Goal: Complete application form

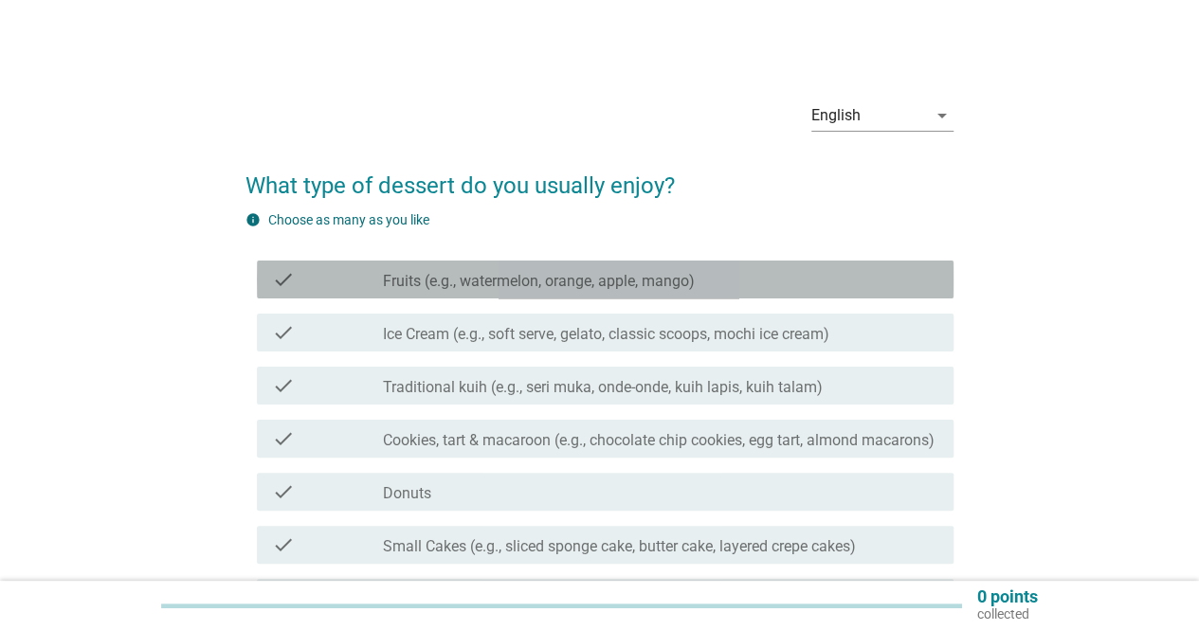
click at [681, 273] on label "Fruits (e.g., watermelon, orange, apple, mango)" at bounding box center [539, 281] width 312 height 19
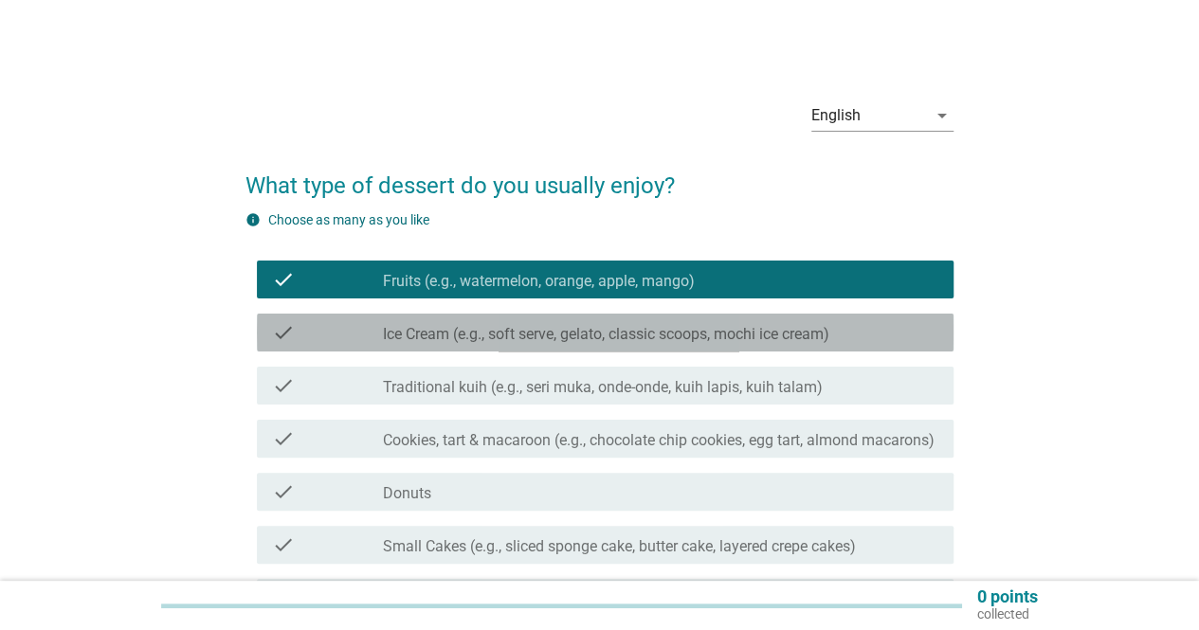
click at [690, 340] on label "Ice Cream (e.g., soft serve, gelato, classic scoops, mochi ice cream)" at bounding box center [606, 334] width 447 height 19
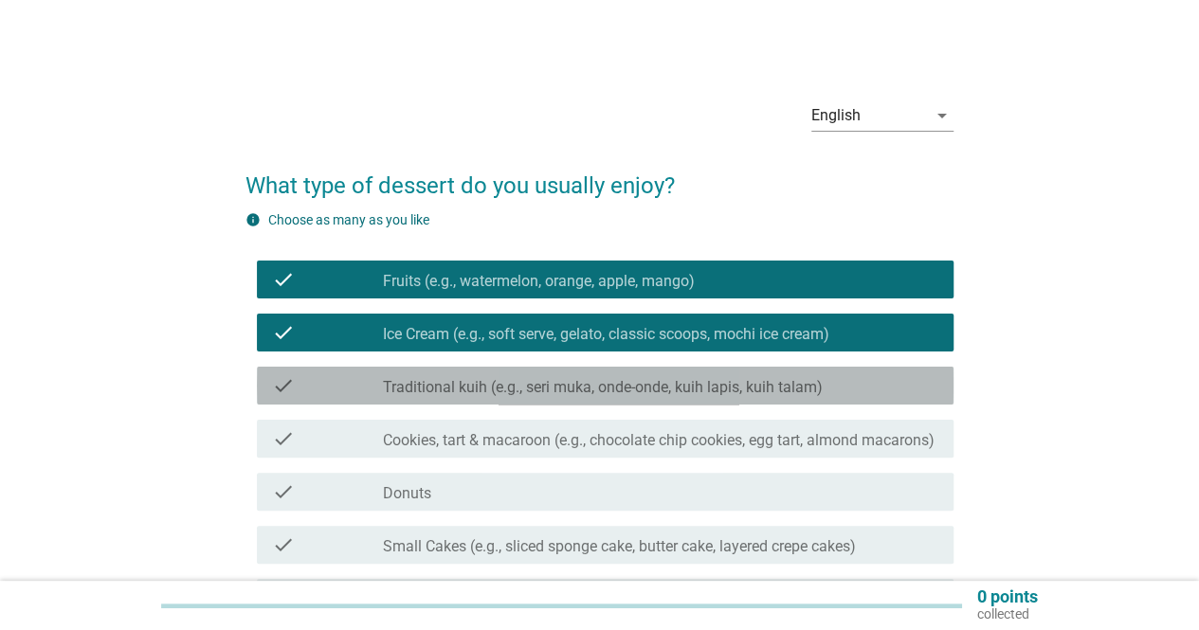
click at [733, 392] on label "Traditional kuih (e.g., seri muka, onde-onde, kuih lapis, kuih talam)" at bounding box center [603, 387] width 440 height 19
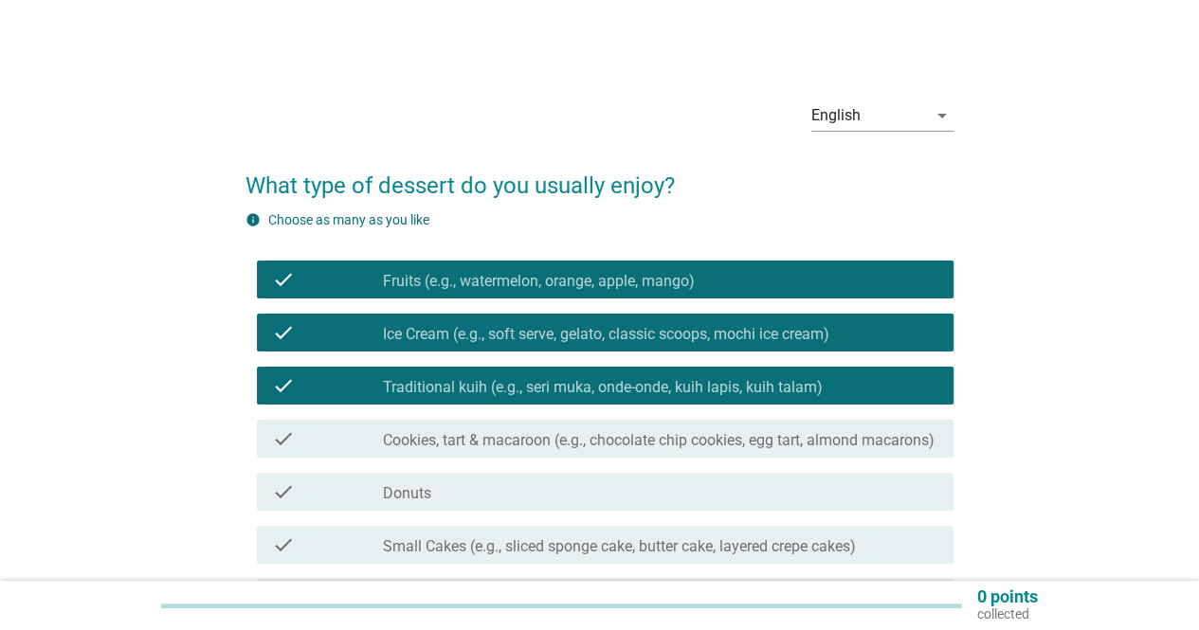
click at [733, 392] on label "Traditional kuih (e.g., seri muka, onde-onde, kuih lapis, kuih talam)" at bounding box center [603, 387] width 440 height 19
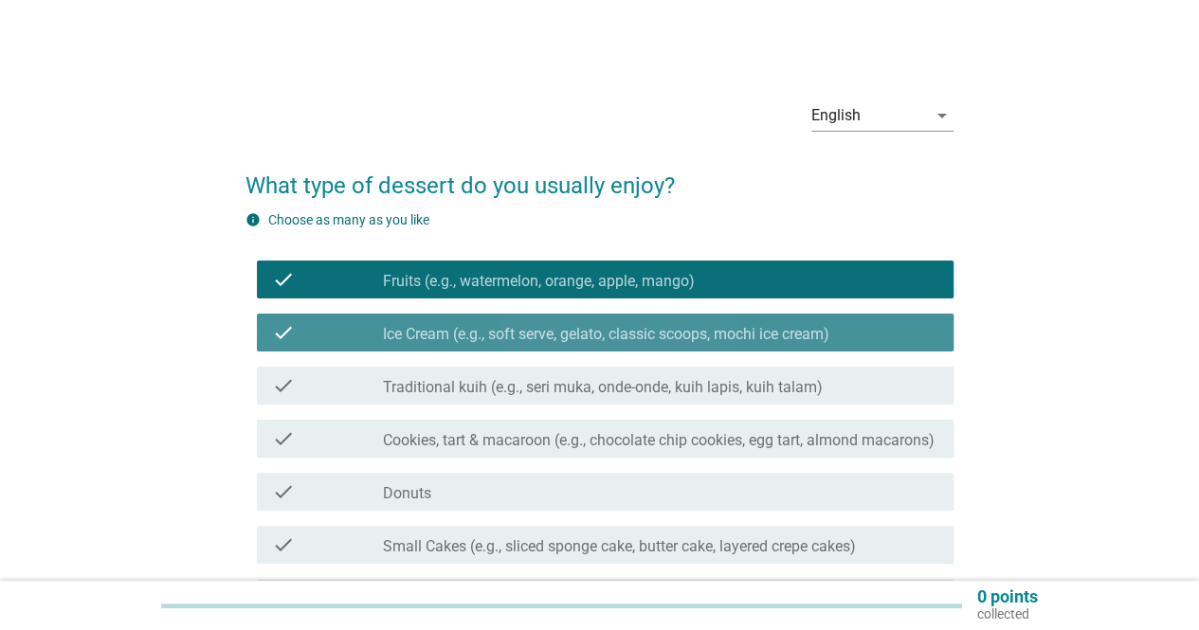
click at [659, 338] on label "Ice Cream (e.g., soft serve, gelato, classic scoops, mochi ice cream)" at bounding box center [606, 334] width 447 height 19
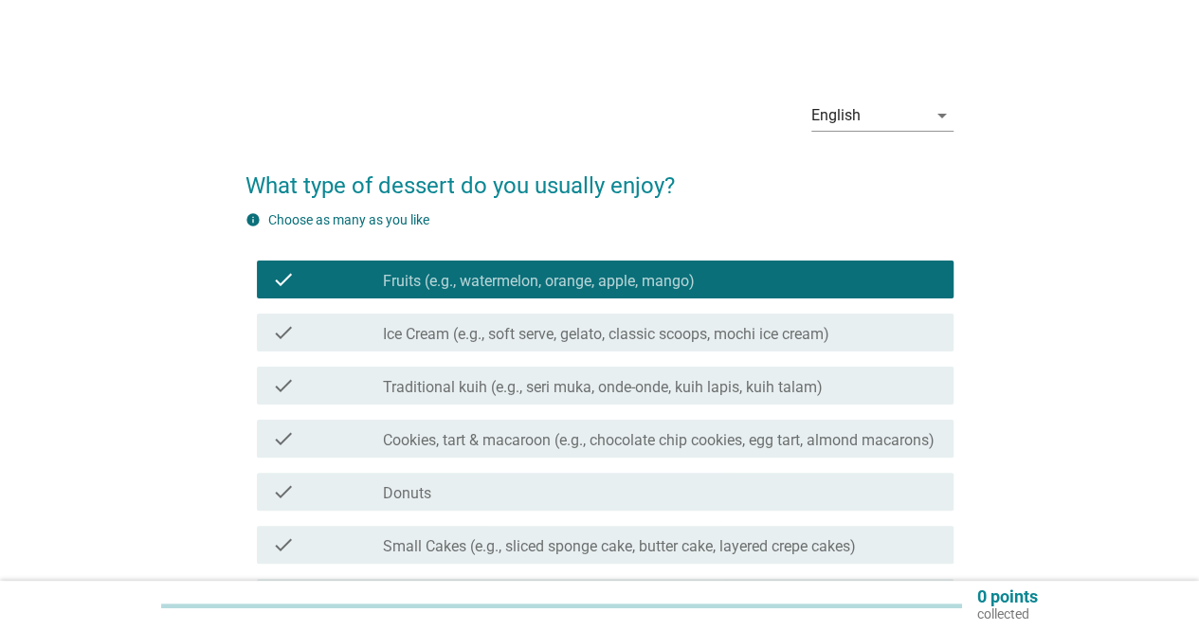
click at [659, 338] on label "Ice Cream (e.g., soft serve, gelato, classic scoops, mochi ice cream)" at bounding box center [606, 334] width 447 height 19
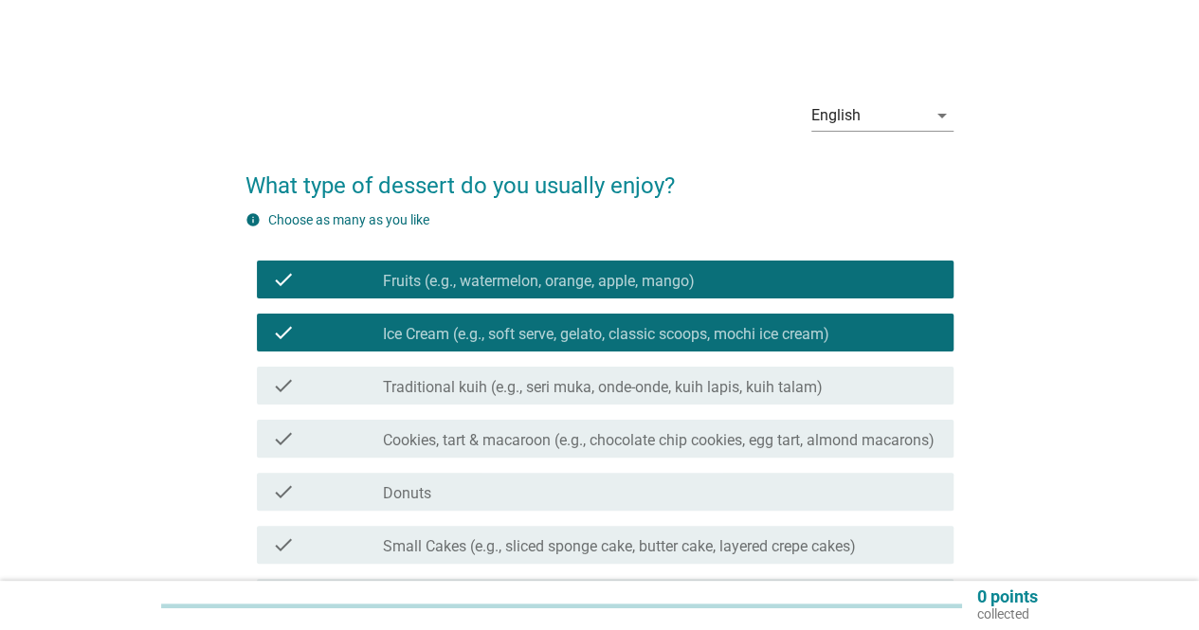
click at [660, 367] on div "check check_box_outline_blank Traditional kuih (e.g., seri muka, onde-onde, kui…" at bounding box center [605, 386] width 697 height 38
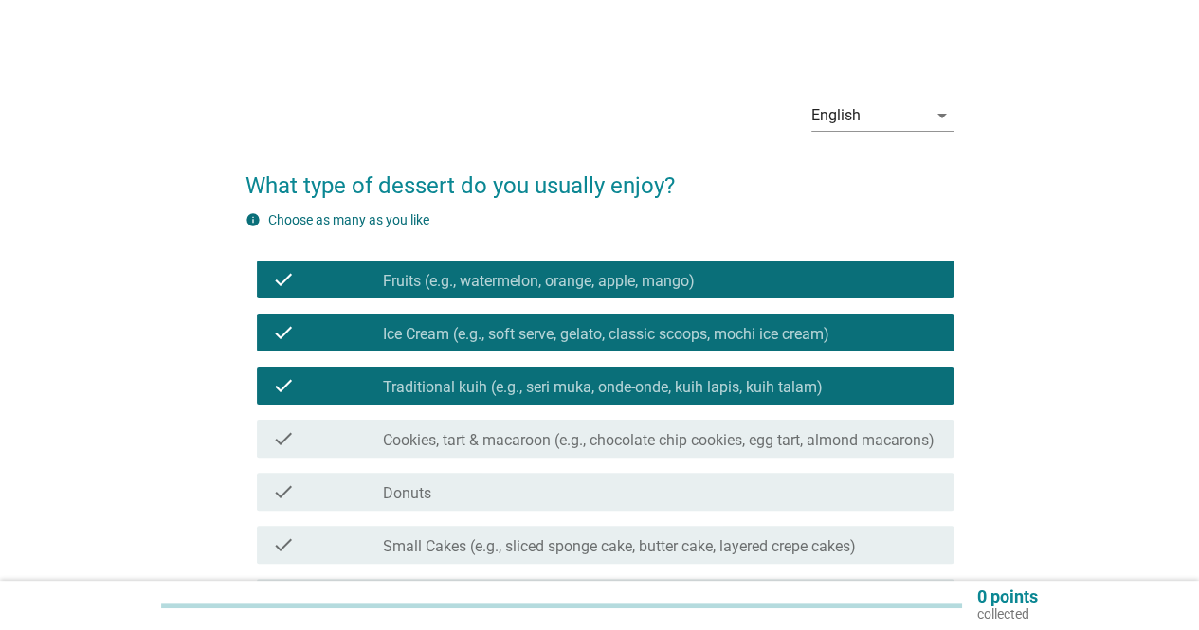
scroll to position [95, 0]
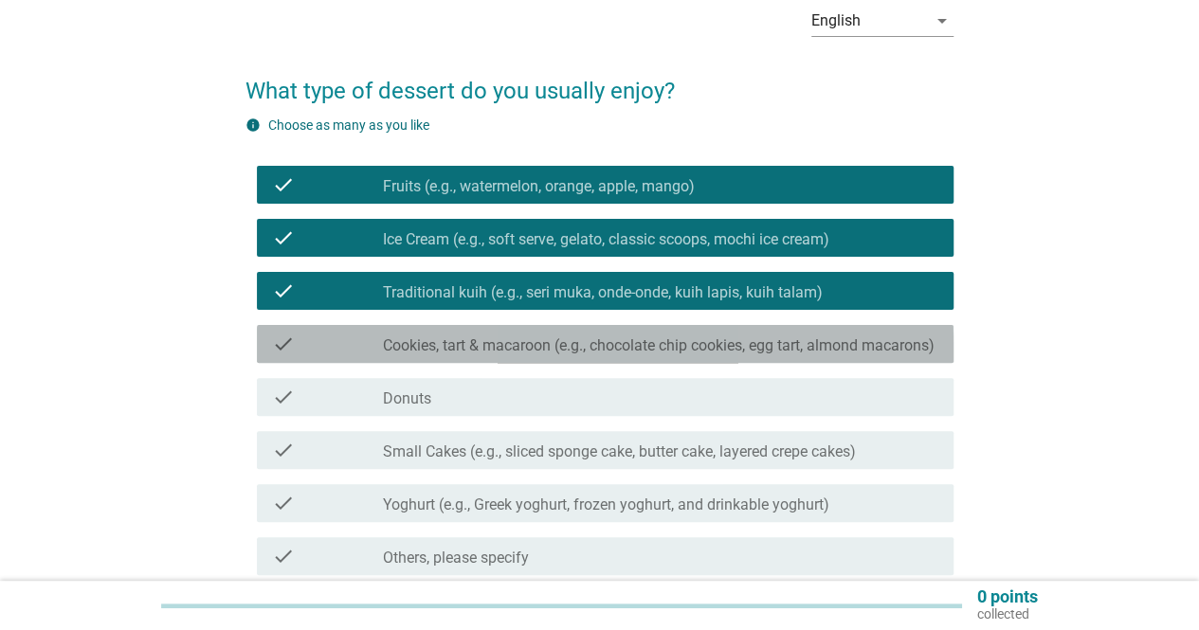
click at [660, 356] on label "Cookies, tart & macaroon (e.g., chocolate chip cookies, egg tart, almond macaro…" at bounding box center [659, 346] width 552 height 19
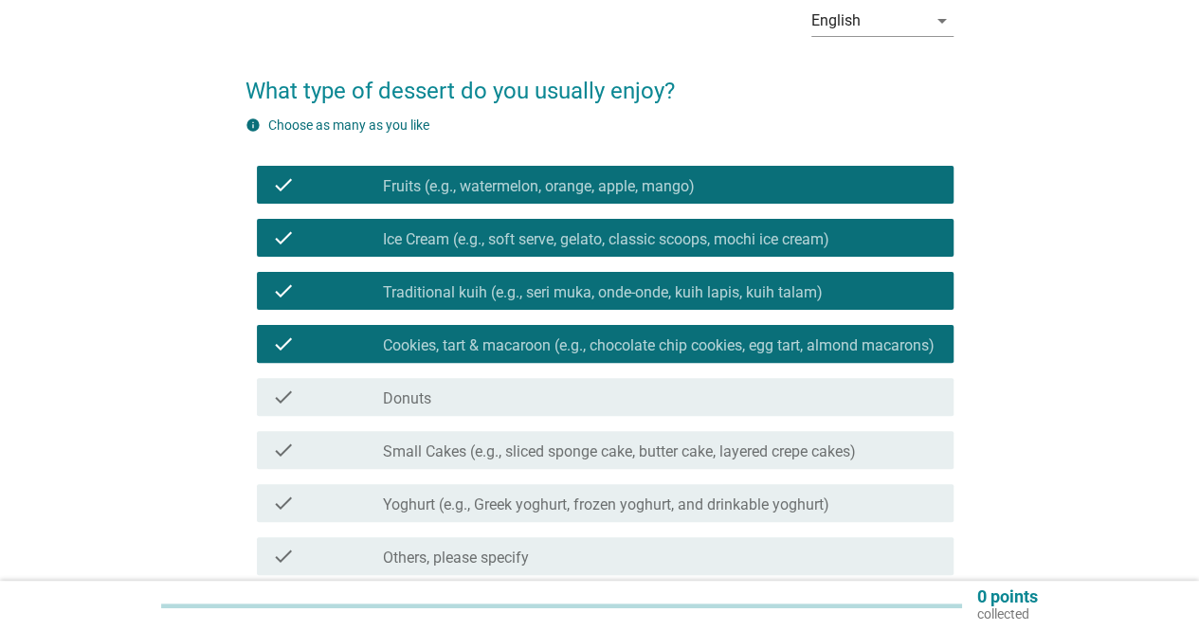
click at [660, 371] on div "check check_box Cookies, tart & macaroon (e.g., chocolate chip cookies, egg tar…" at bounding box center [600, 344] width 708 height 53
click at [660, 393] on div "check check_box_outline_blank Donuts" at bounding box center [600, 397] width 708 height 53
click at [656, 406] on div "check_box_outline_blank Donuts" at bounding box center [661, 397] width 556 height 23
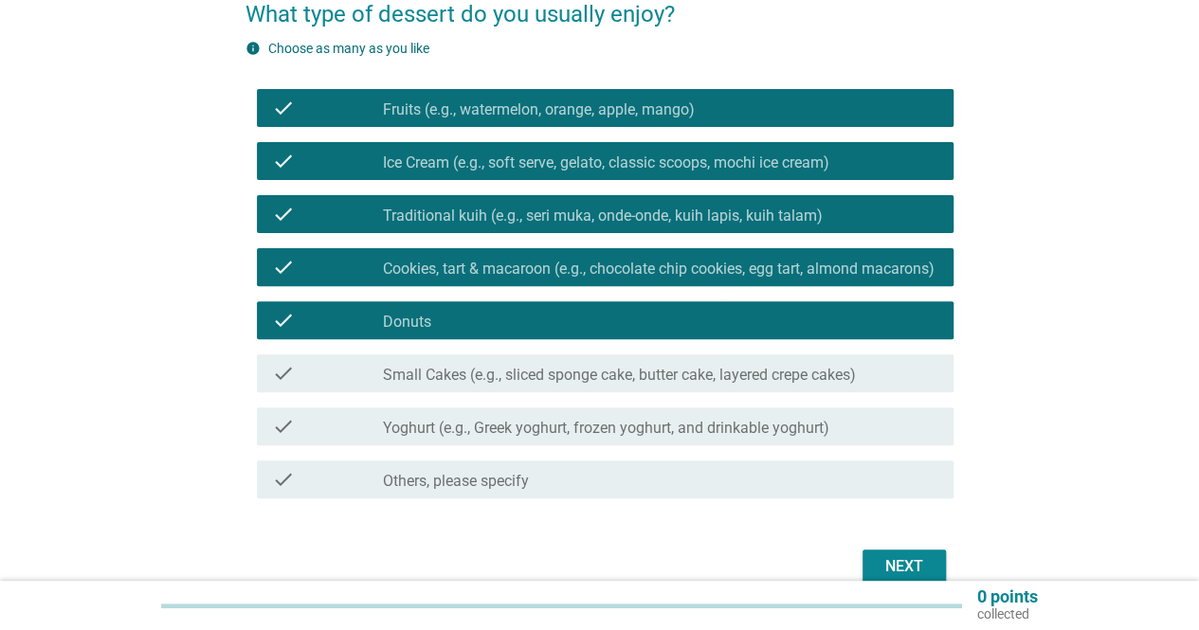
scroll to position [190, 0]
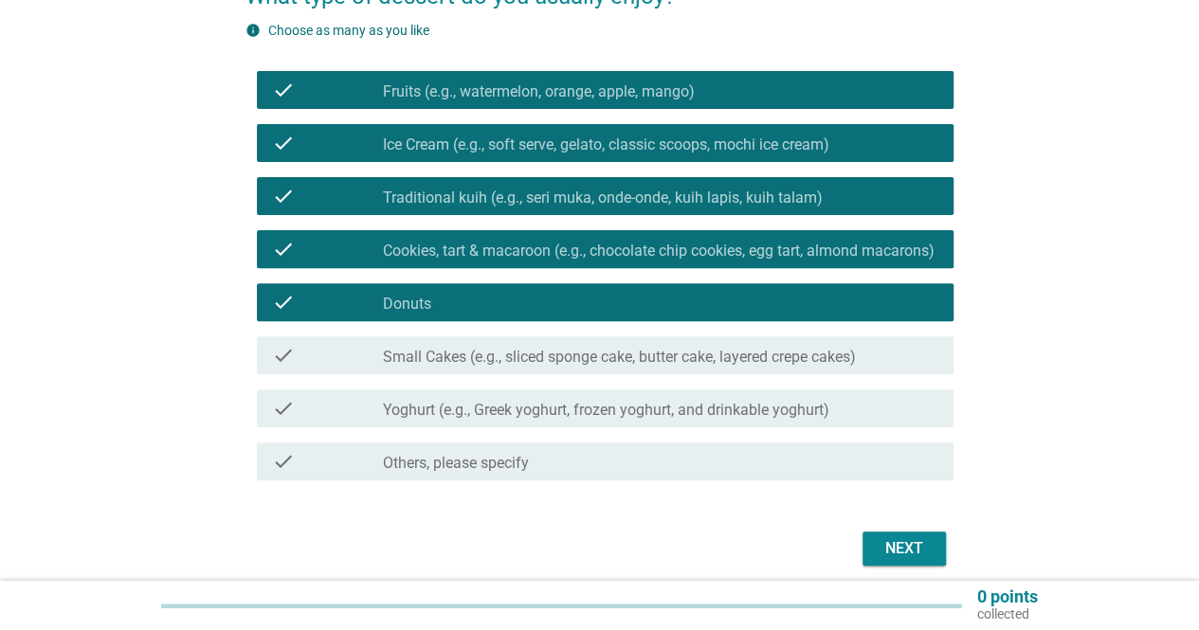
click at [656, 367] on label "Small Cakes (e.g., sliced sponge cake, butter cake, layered crepe cakes)" at bounding box center [619, 357] width 473 height 19
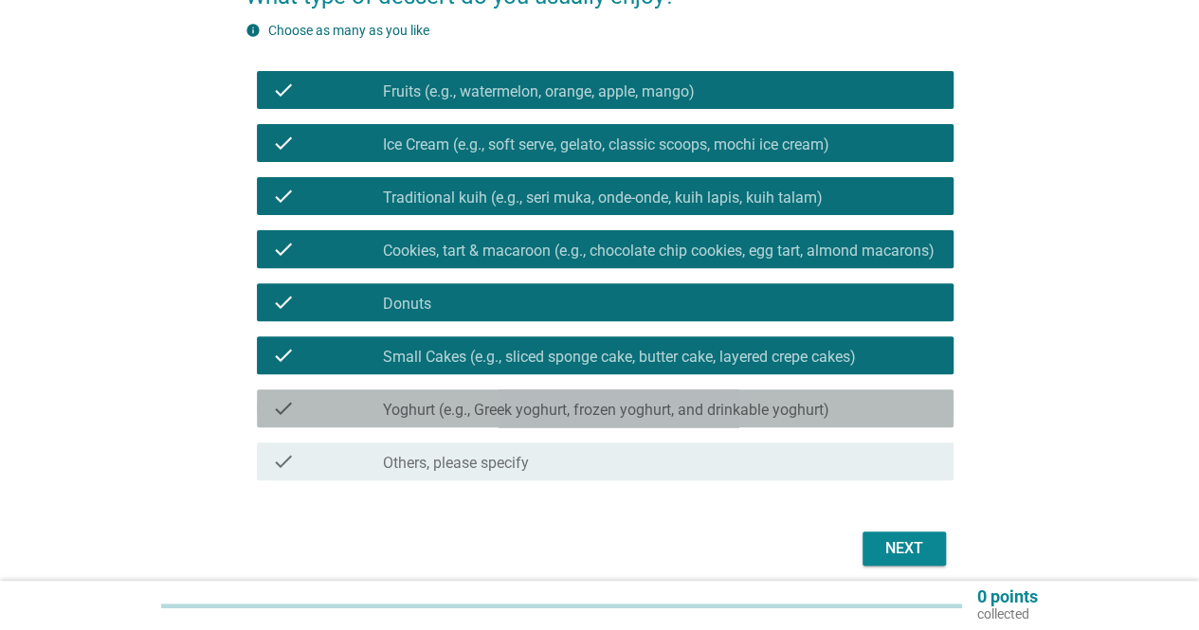
click at [655, 420] on label "Yoghurt (e.g., Greek yoghurt, frozen yoghurt, and drinkable yoghurt)" at bounding box center [606, 410] width 447 height 19
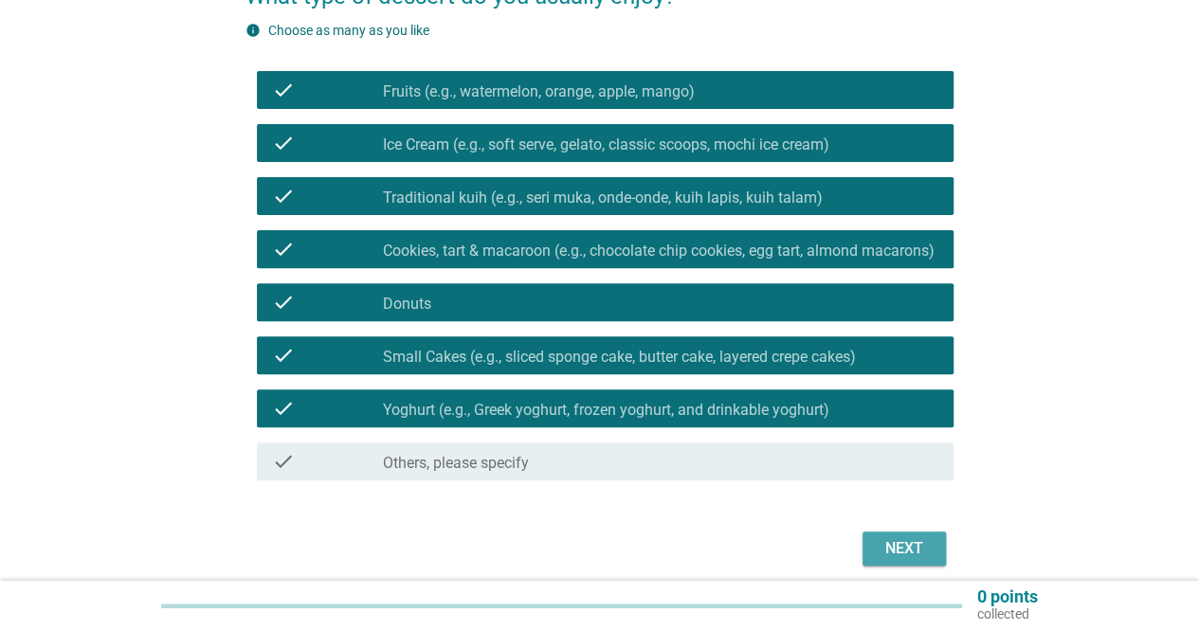
click at [908, 560] on div "Next" at bounding box center [904, 549] width 53 height 23
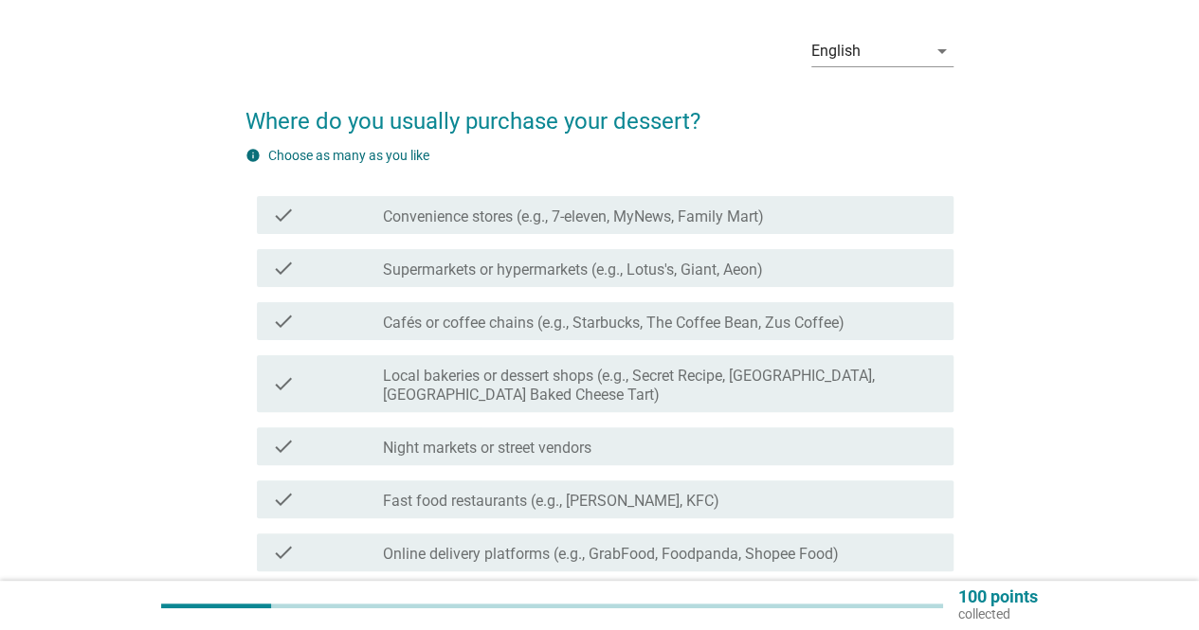
scroll to position [95, 0]
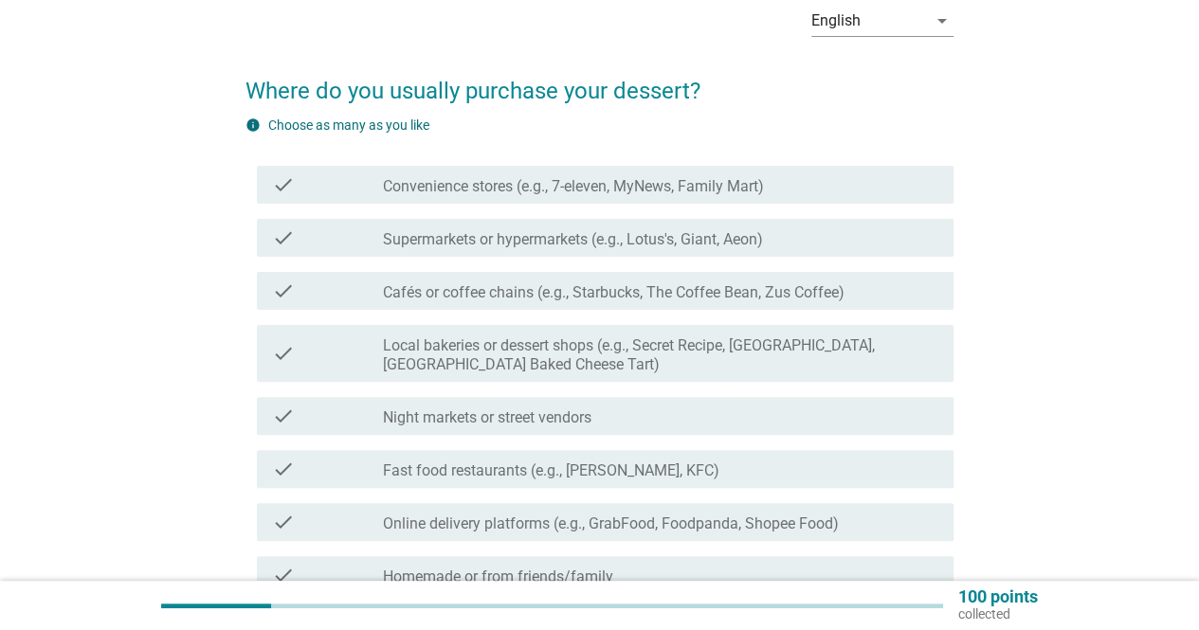
click at [561, 228] on div "check_box_outline_blank Supermarkets or hypermarkets (e.g., Lotus's, Giant, Aeo…" at bounding box center [661, 238] width 556 height 23
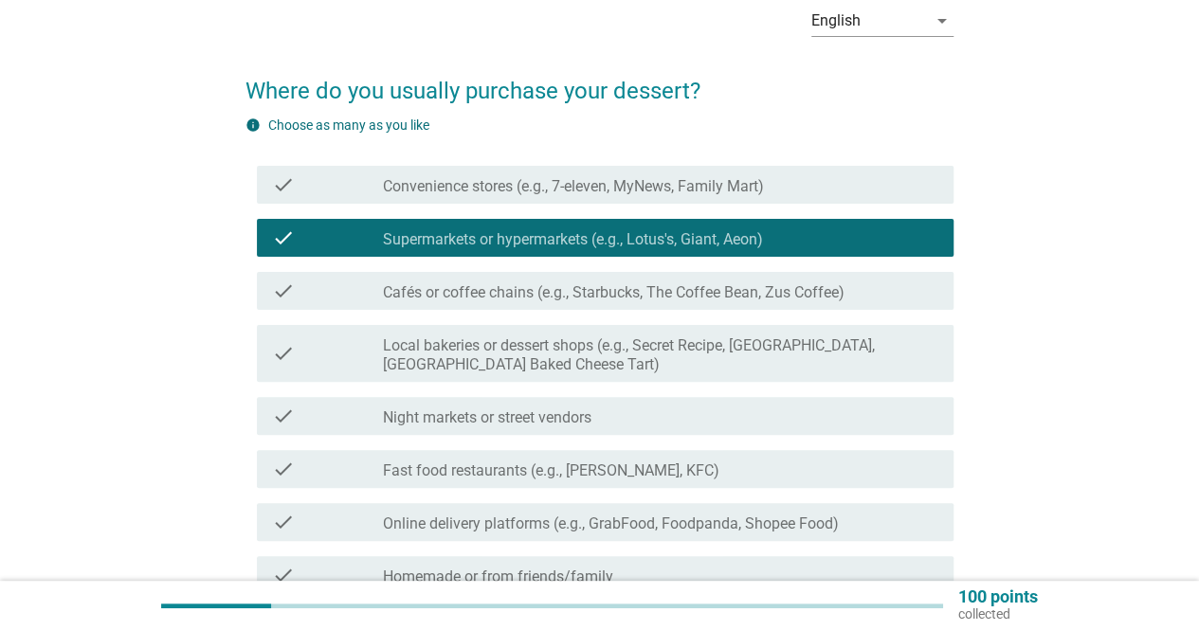
click at [561, 195] on label "Convenience stores (e.g., 7-eleven, MyNews, Family Mart)" at bounding box center [573, 186] width 381 height 19
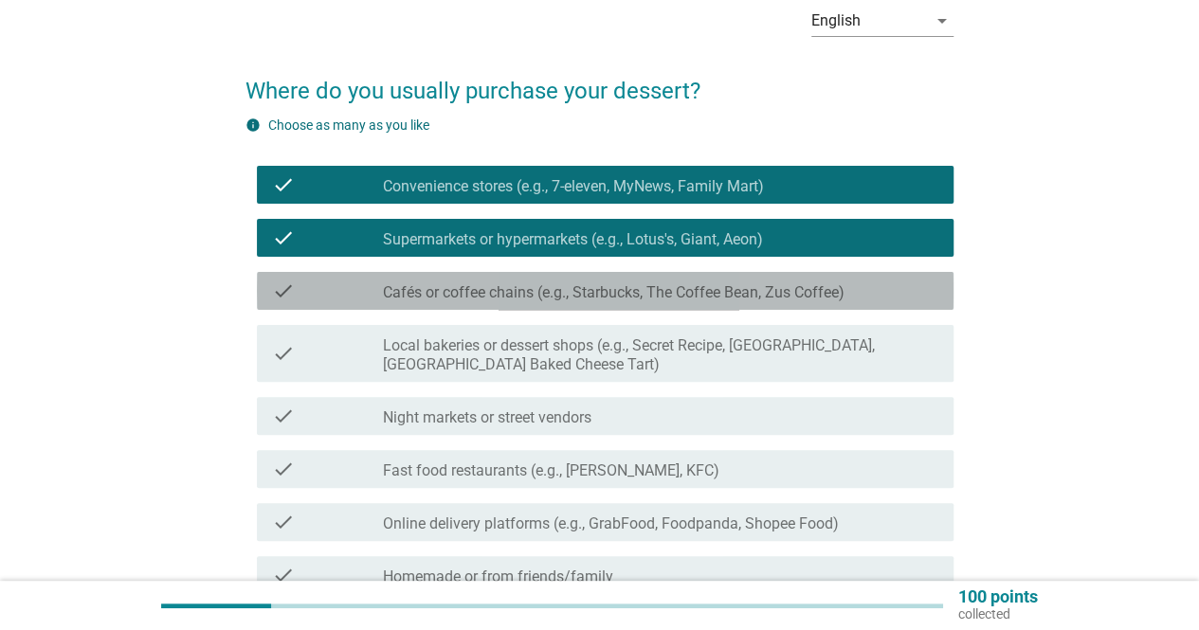
click at [559, 302] on div "check check_box_outline_blank Cafés or coffee chains (e.g., Starbucks, The Coff…" at bounding box center [605, 291] width 697 height 38
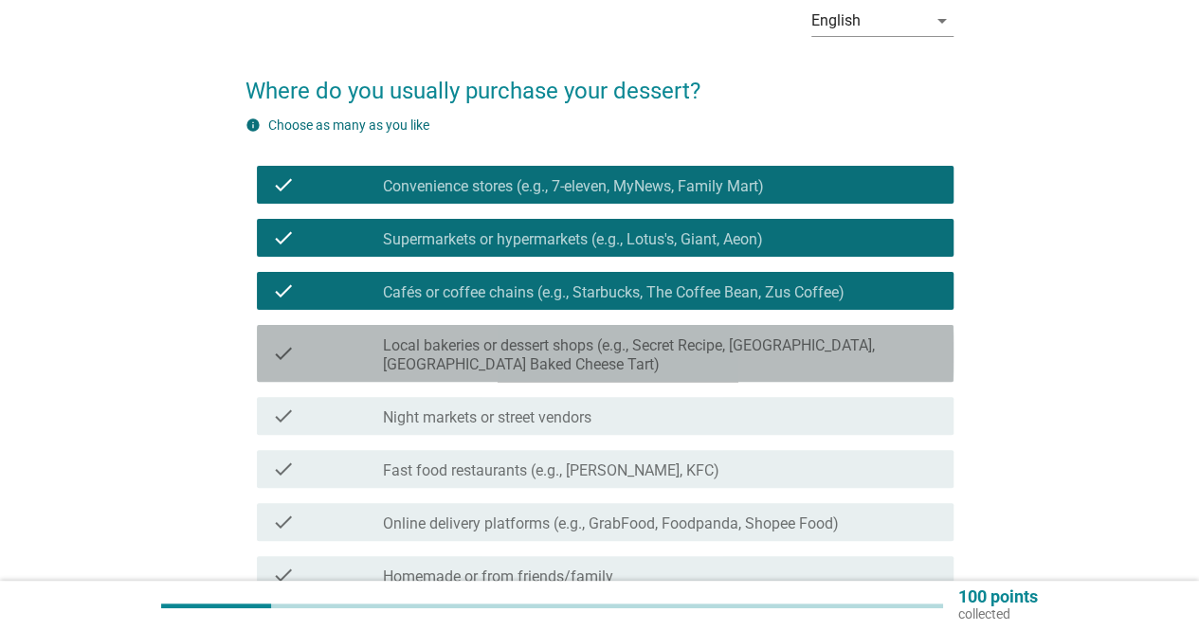
click at [566, 337] on label "Local bakeries or dessert shops (e.g., Secret Recipe, [GEOGRAPHIC_DATA], [GEOGR…" at bounding box center [661, 356] width 556 height 38
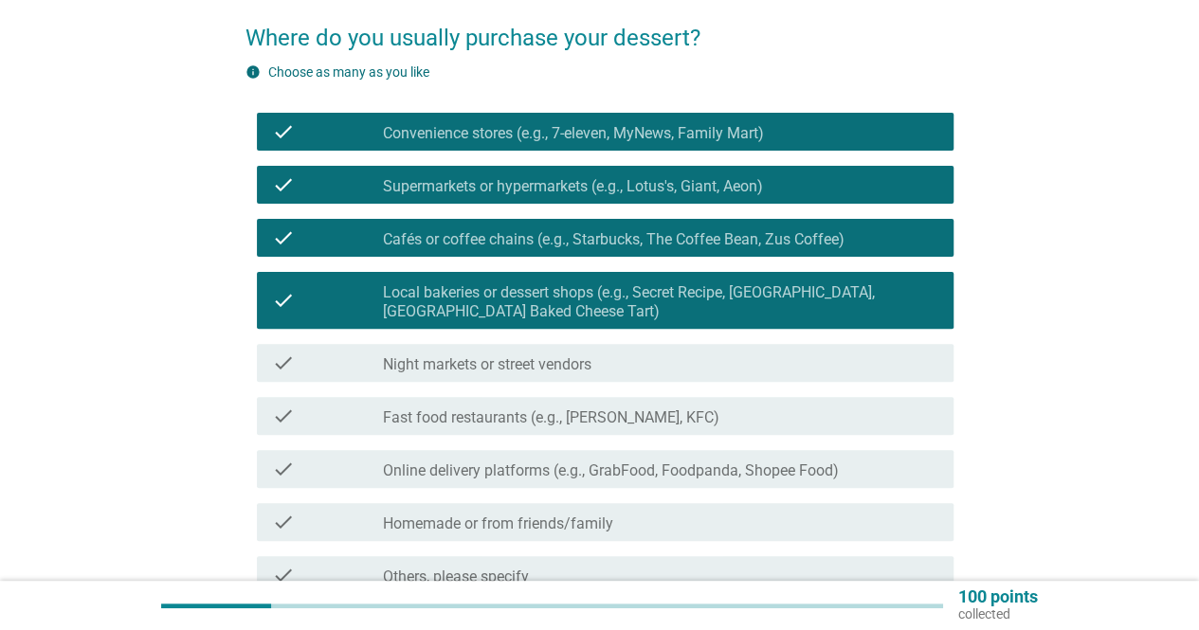
scroll to position [190, 0]
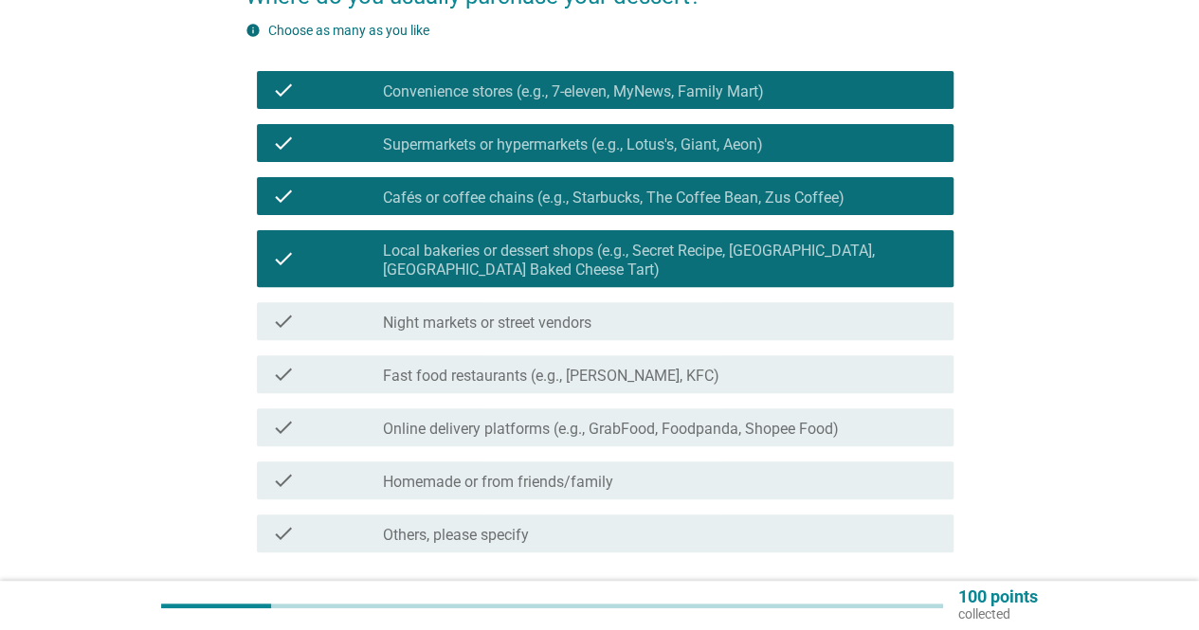
click at [528, 369] on label "Fast food restaurants (e.g., [PERSON_NAME], KFC)" at bounding box center [551, 376] width 337 height 19
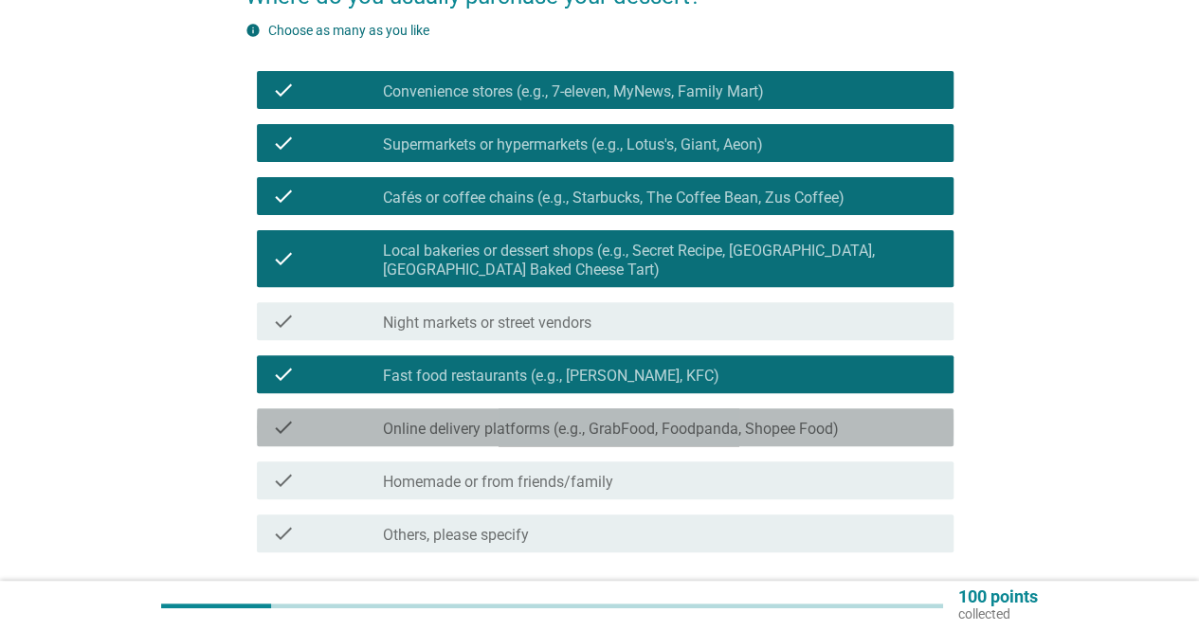
click at [514, 425] on label "Online delivery platforms (e.g., GrabFood, Foodpanda, Shopee Food)" at bounding box center [611, 429] width 456 height 19
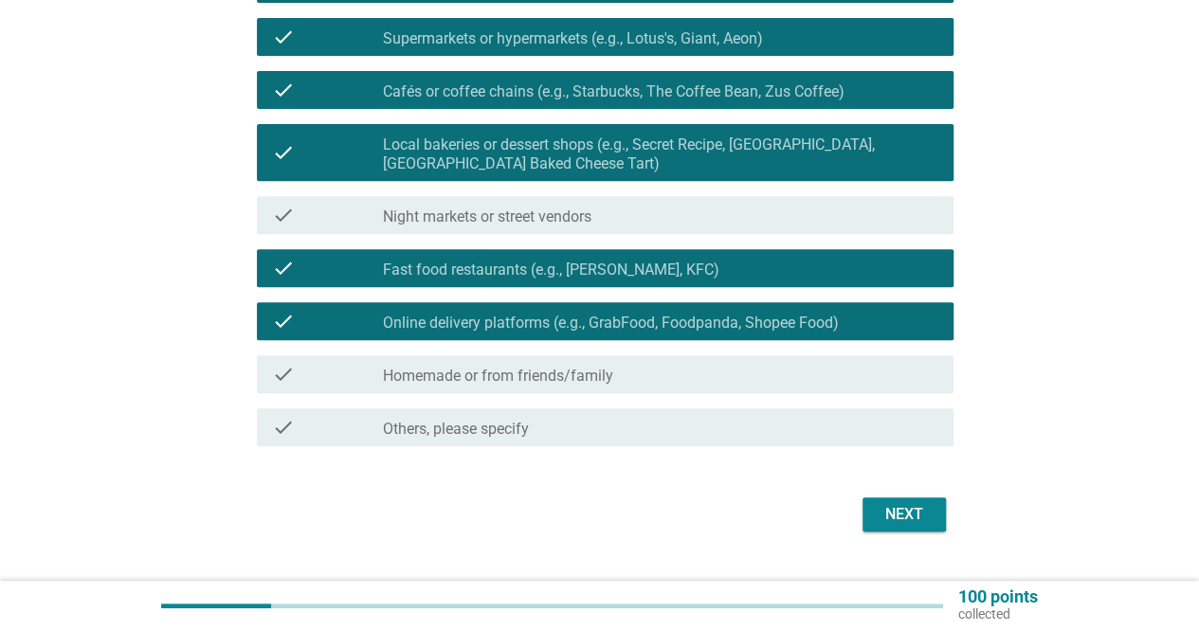
scroll to position [338, 0]
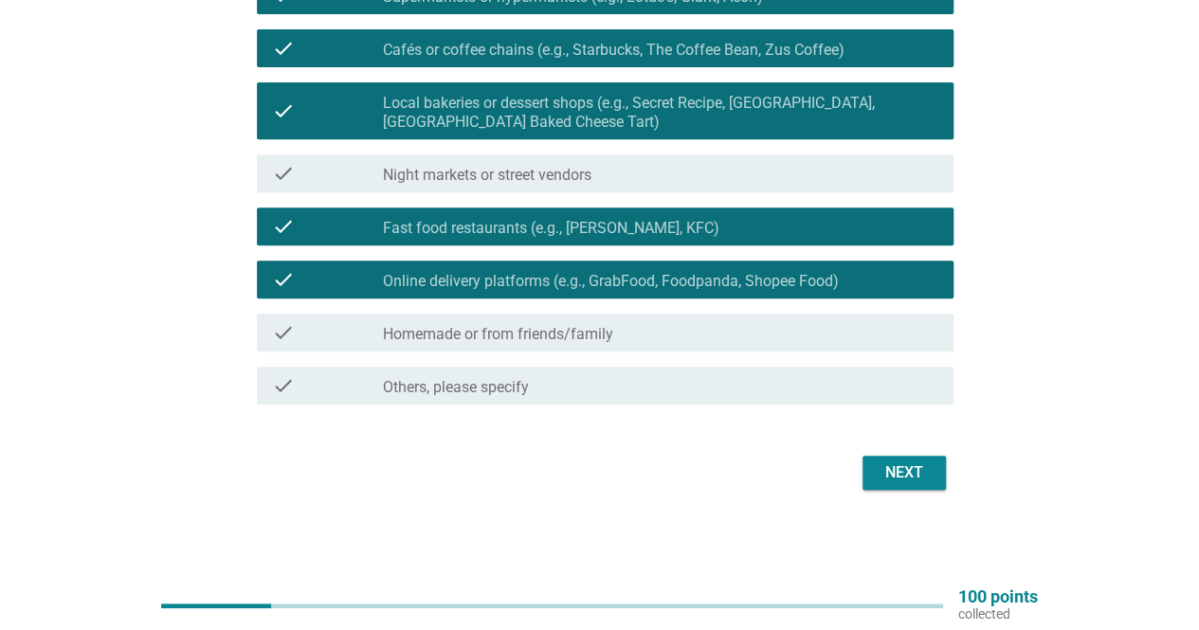
click at [880, 455] on div "Next" at bounding box center [600, 473] width 708 height 46
click at [885, 466] on div "Next" at bounding box center [904, 473] width 53 height 23
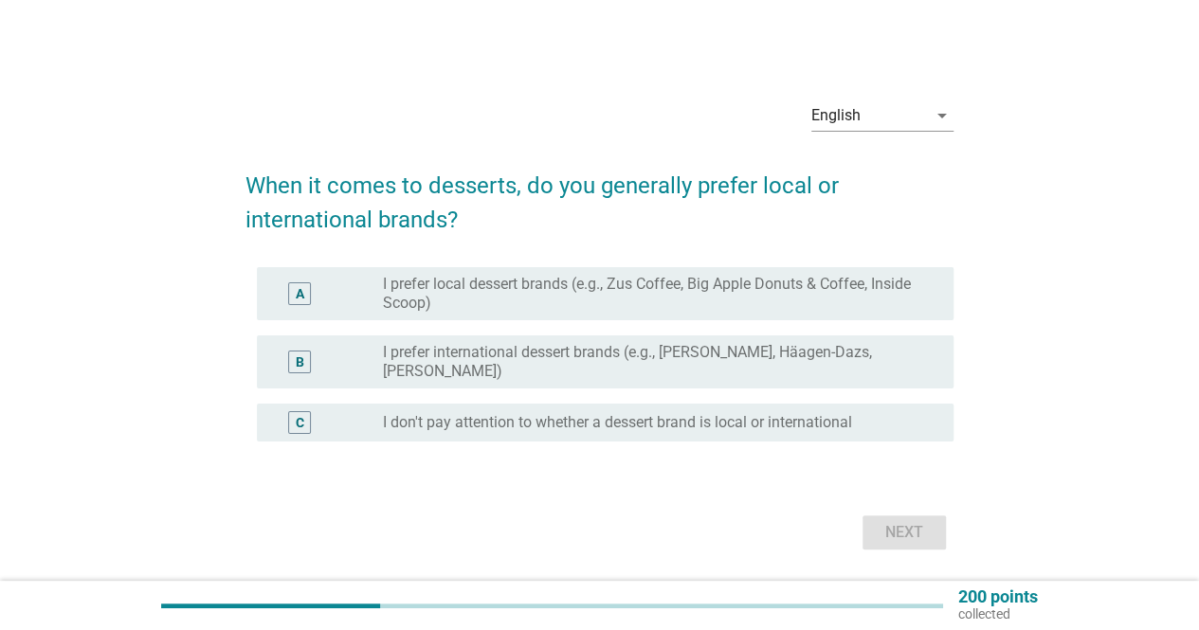
click at [551, 428] on label "I don't pay attention to whether a dessert brand is local or international" at bounding box center [617, 422] width 469 height 19
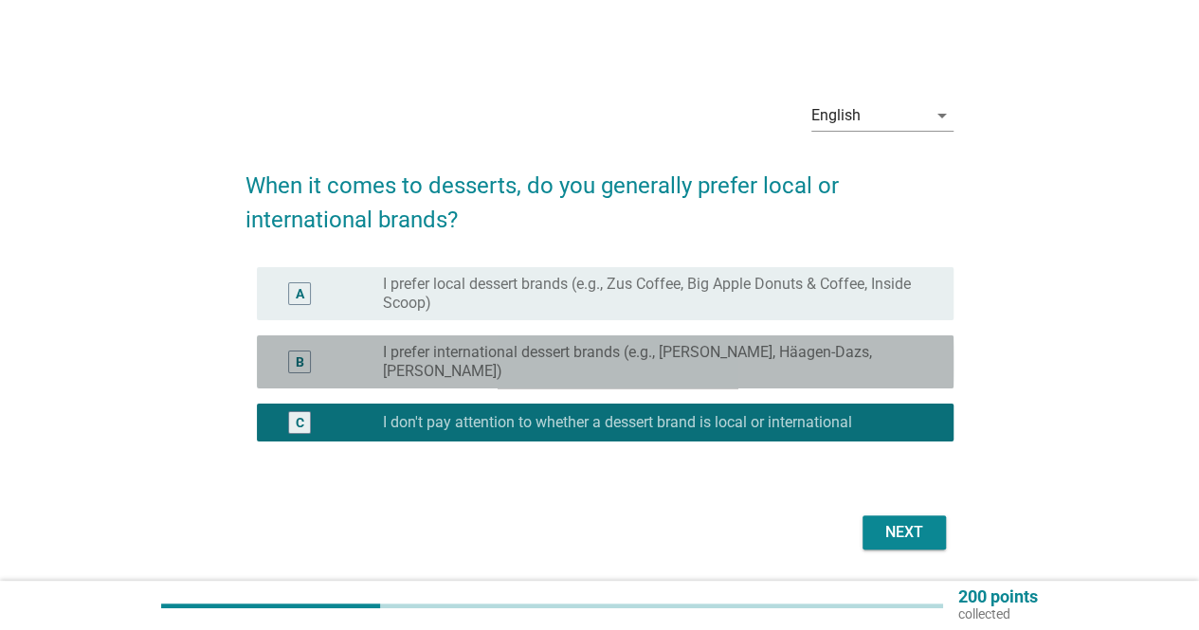
click at [569, 363] on label "I prefer international dessert brands (e.g., [PERSON_NAME], Häagen-Dazs, [PERSO…" at bounding box center [653, 362] width 540 height 38
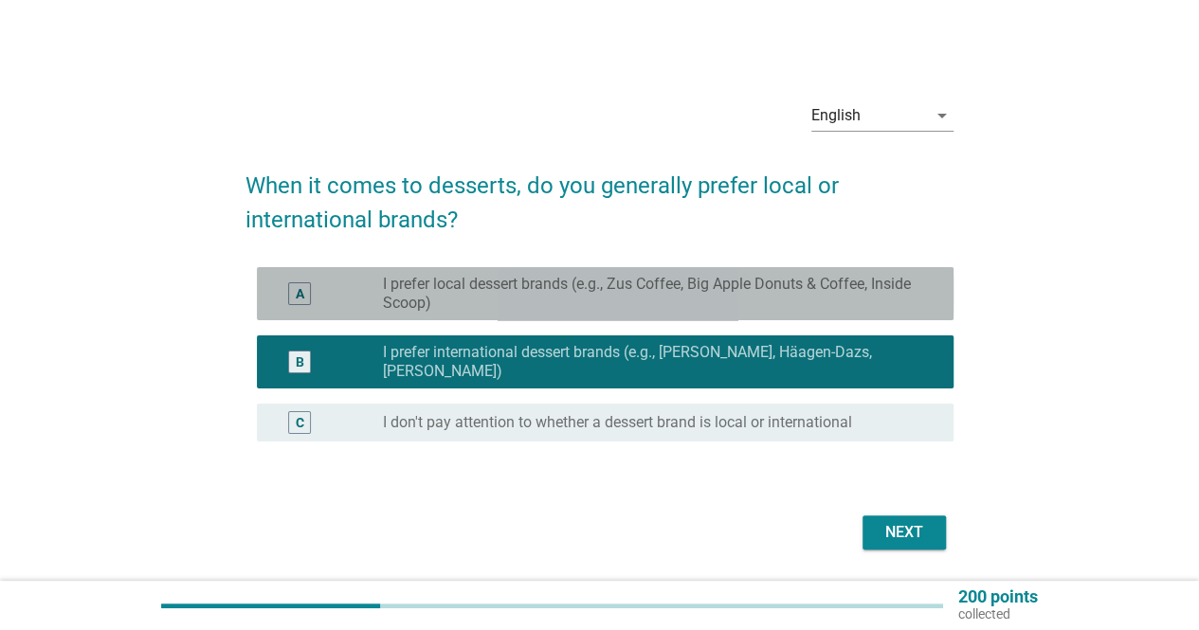
click at [548, 268] on div "A radio_button_unchecked I prefer local dessert brands (e.g., Zus Coffee, Big A…" at bounding box center [605, 293] width 697 height 53
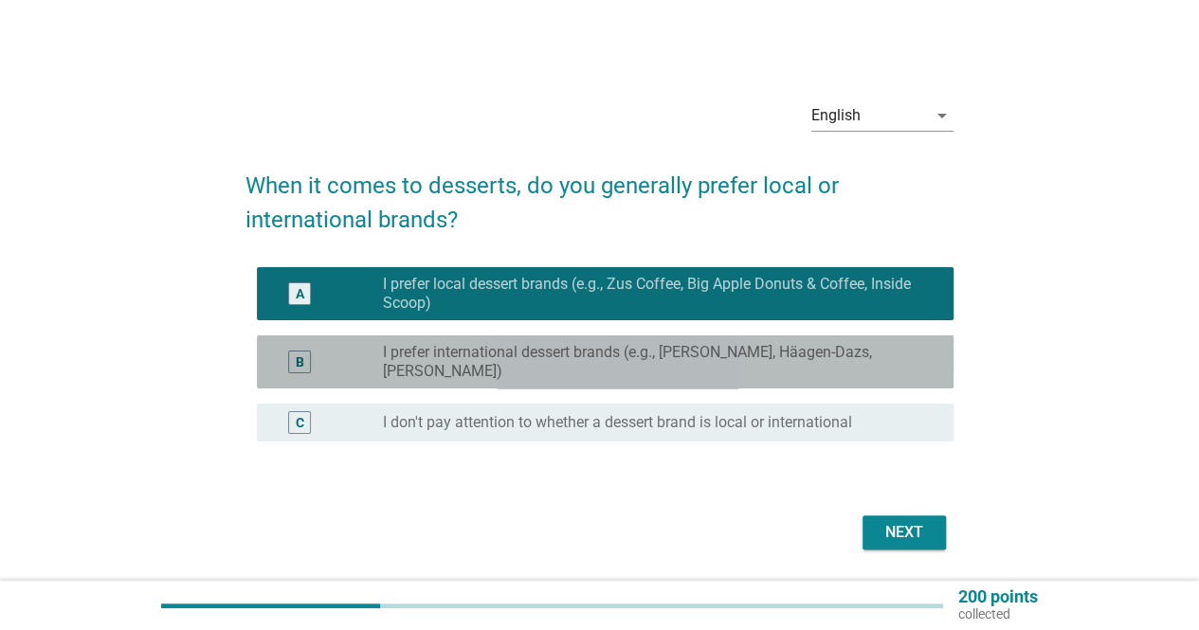
click at [573, 342] on div "B radio_button_unchecked I prefer international dessert brands (e.g., [PERSON_N…" at bounding box center [605, 362] width 697 height 53
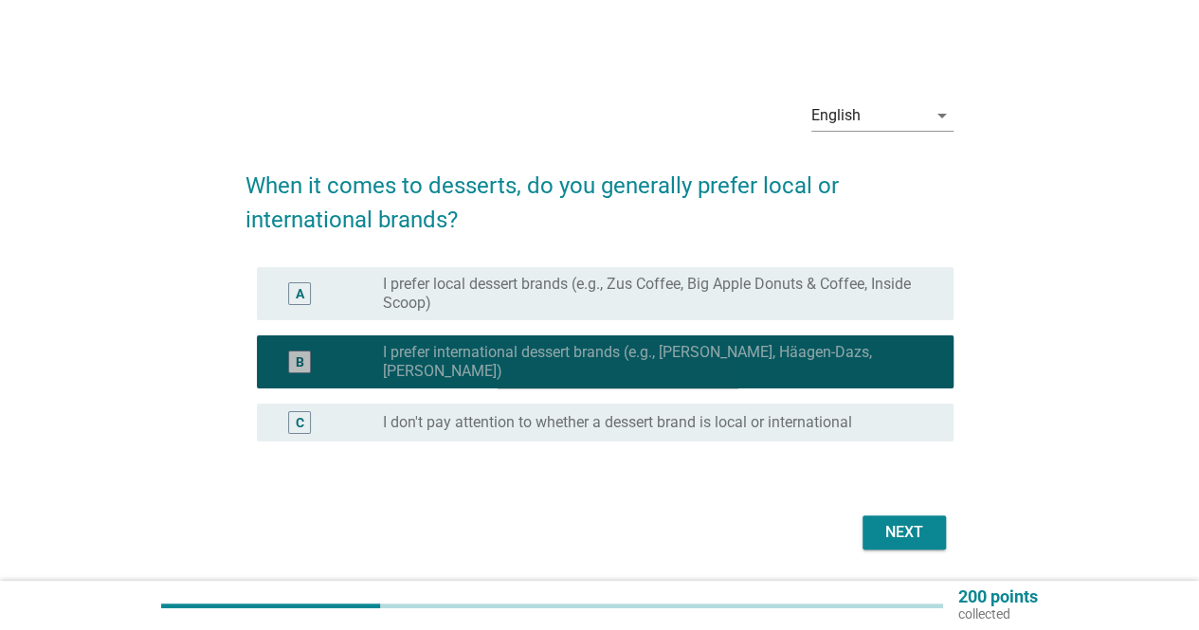
click at [592, 386] on div "B radio_button_checked I prefer international dessert brands (e.g., [PERSON_NAM…" at bounding box center [605, 362] width 697 height 53
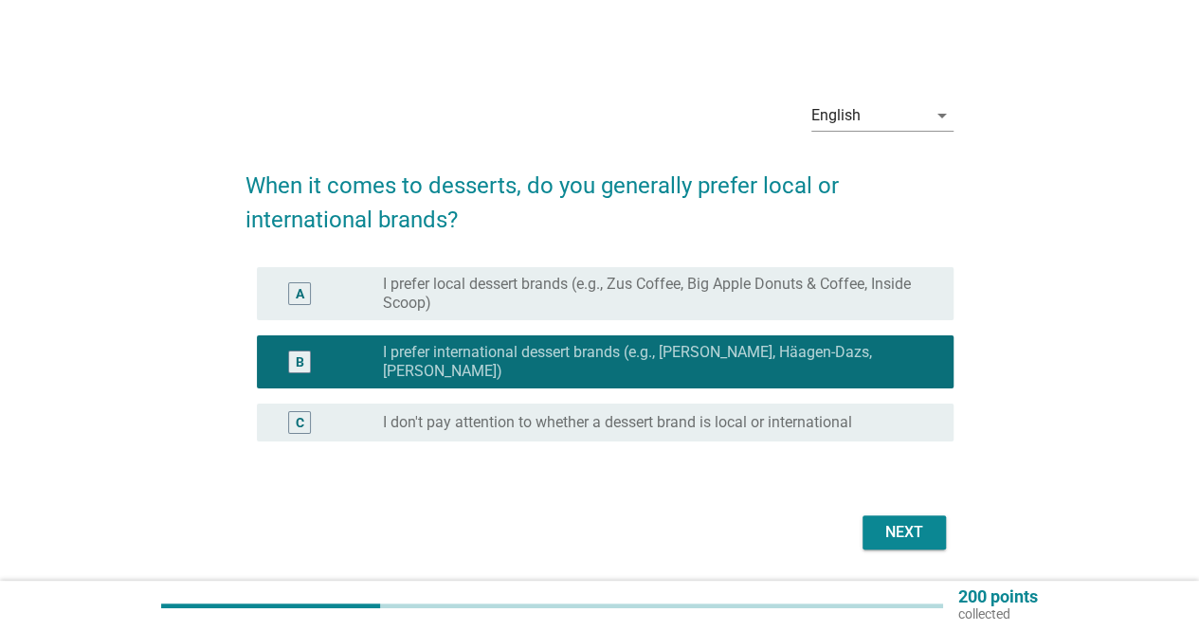
click at [594, 399] on div "C radio_button_unchecked I don't pay attention to whether a dessert brand is lo…" at bounding box center [600, 422] width 708 height 53
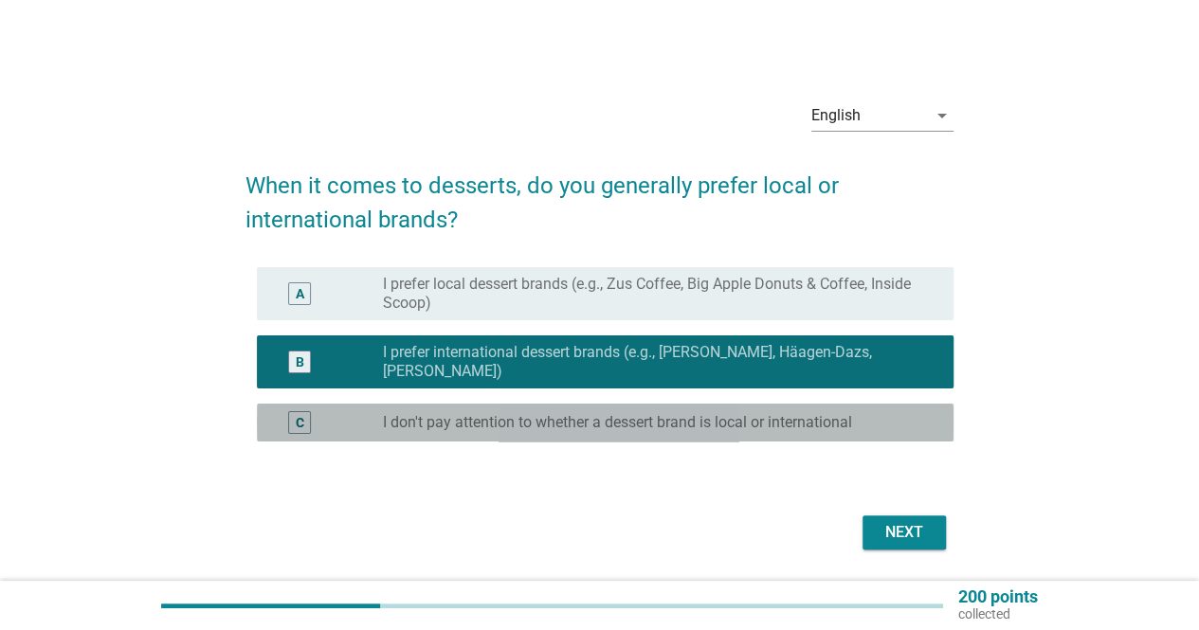
click at [597, 410] on div "C radio_button_unchecked I don't pay attention to whether a dessert brand is lo…" at bounding box center [605, 423] width 697 height 38
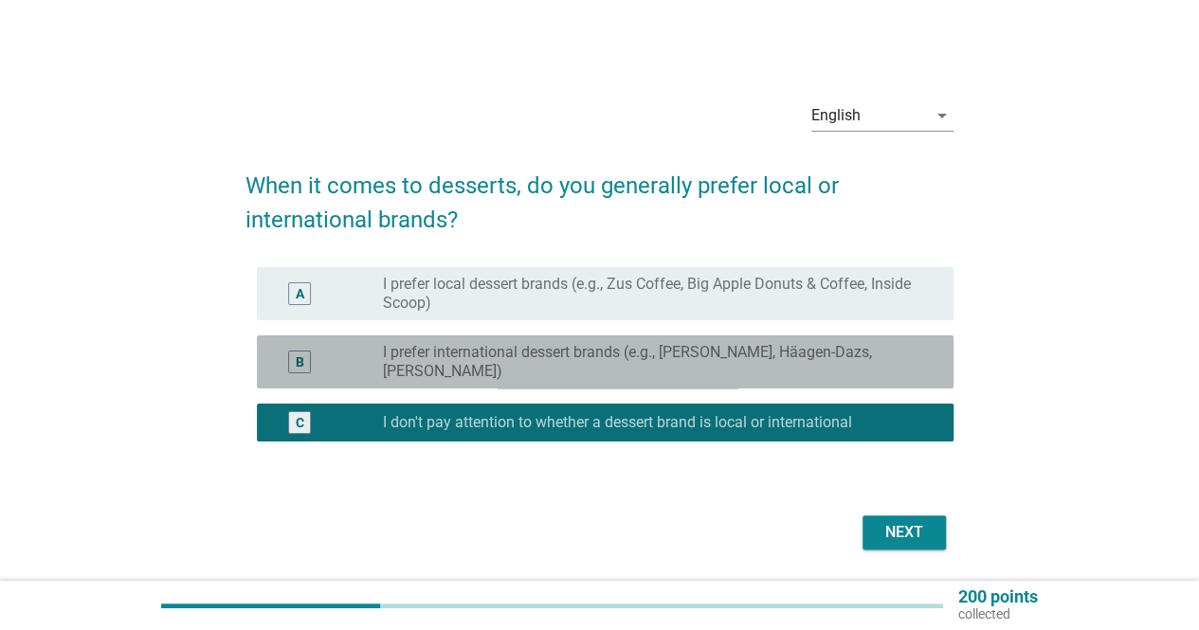
click at [660, 358] on label "I prefer international dessert brands (e.g., [PERSON_NAME], Häagen-Dazs, [PERSO…" at bounding box center [653, 362] width 540 height 38
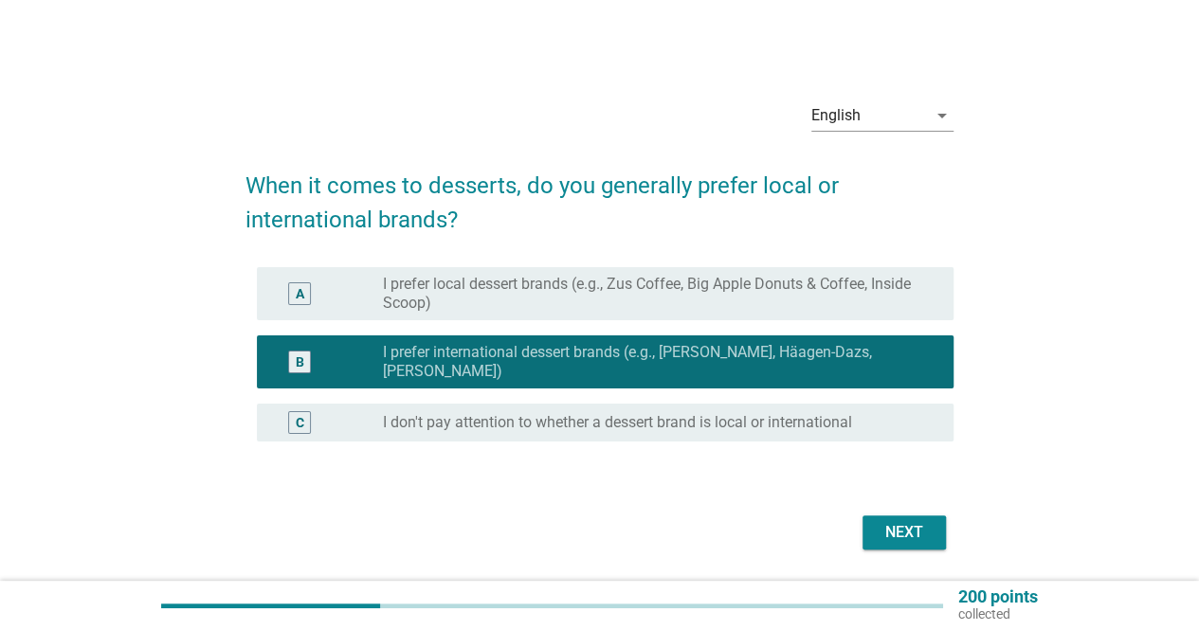
click at [902, 544] on button "Next" at bounding box center [904, 533] width 83 height 34
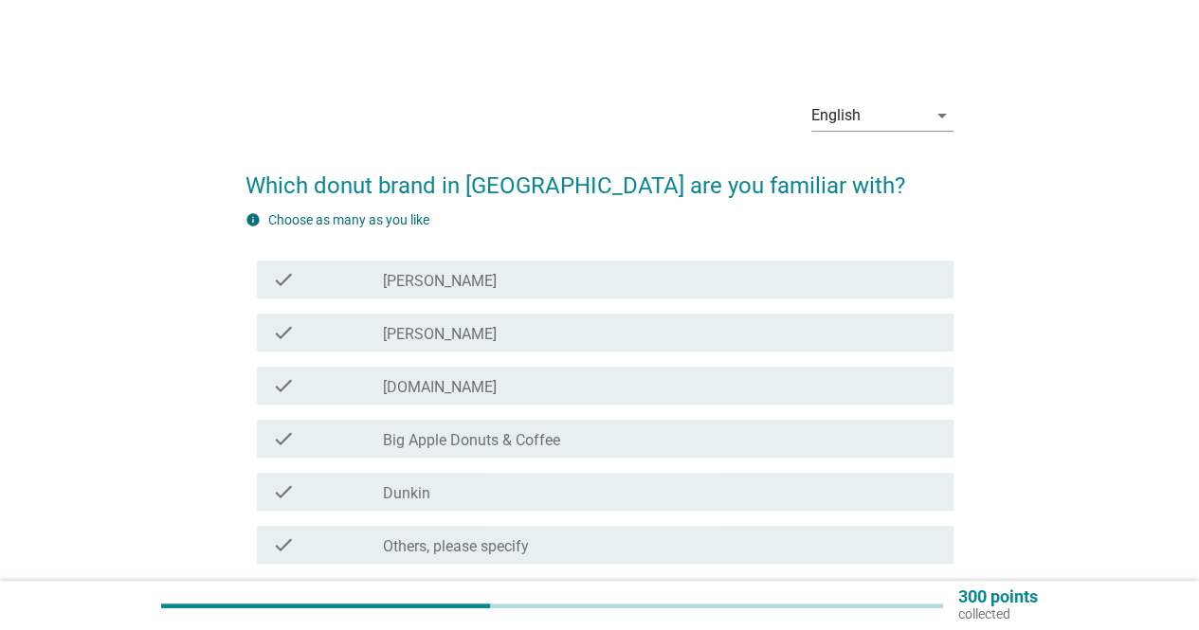
click at [553, 484] on div "check_box_outline_blank Dunkin" at bounding box center [661, 492] width 556 height 23
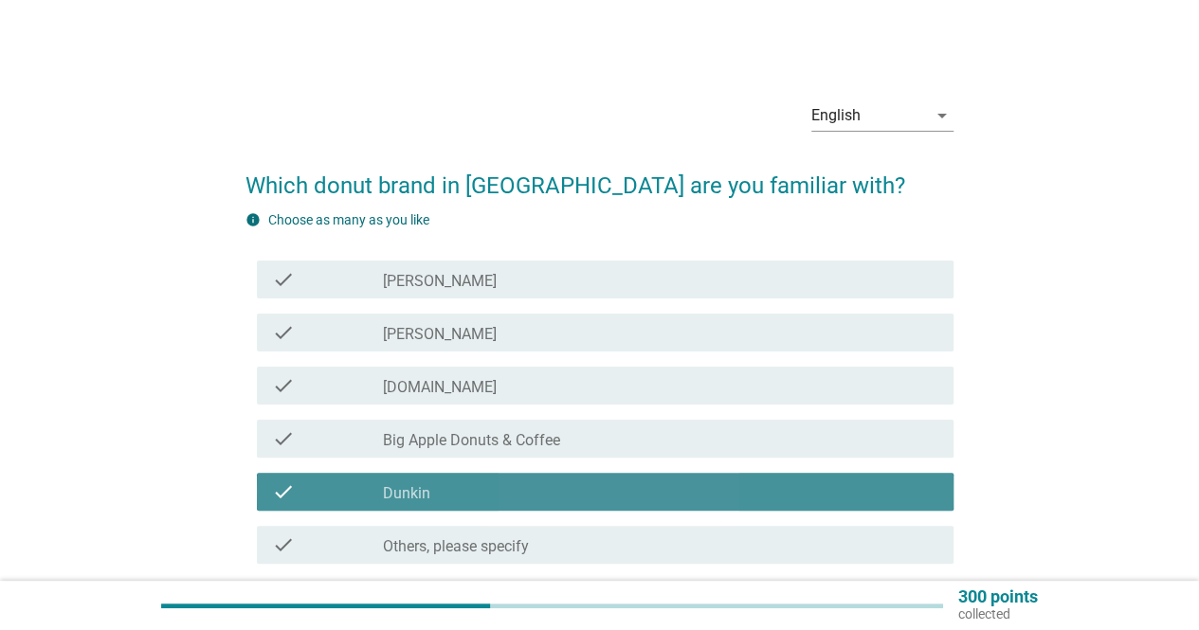
click at [562, 440] on div "check_box_outline_blank Big Apple Donuts & Coffee" at bounding box center [661, 439] width 556 height 23
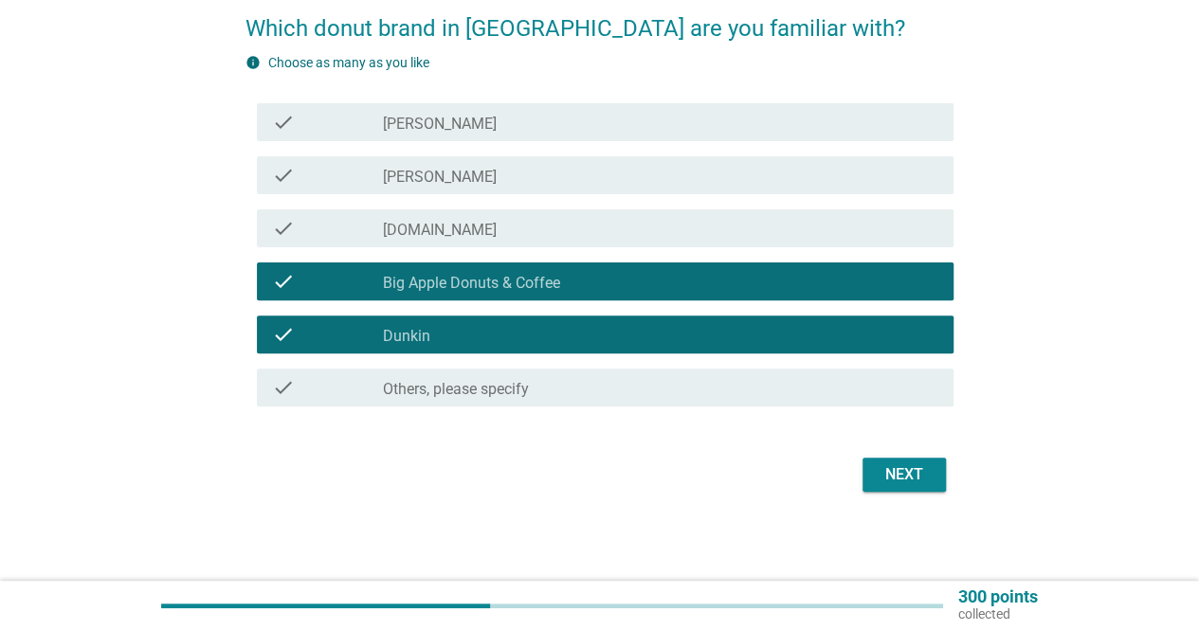
scroll to position [159, 0]
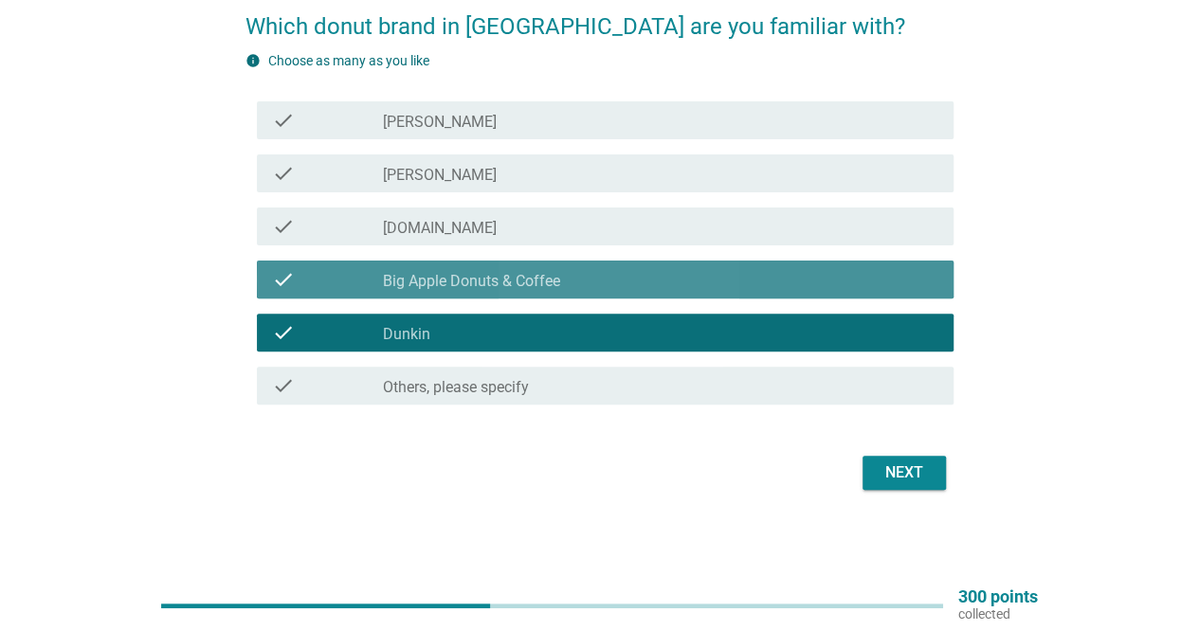
click at [524, 272] on label "Big Apple Donuts & Coffee" at bounding box center [471, 281] width 177 height 19
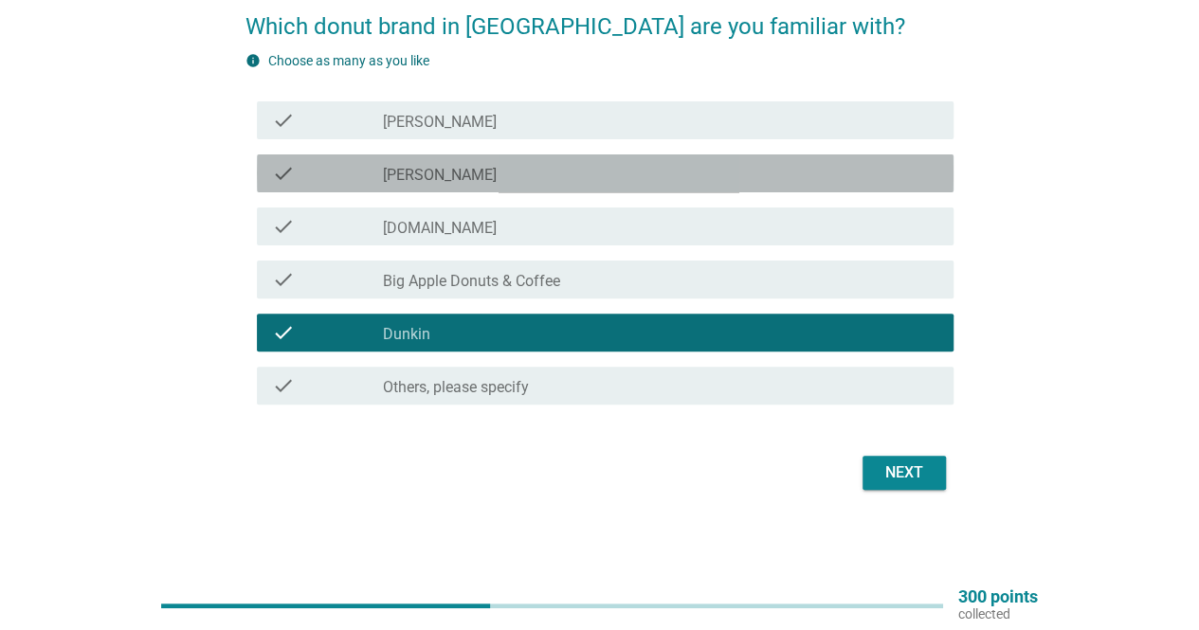
click at [532, 172] on div "check_box_outline_blank [PERSON_NAME]" at bounding box center [661, 173] width 556 height 23
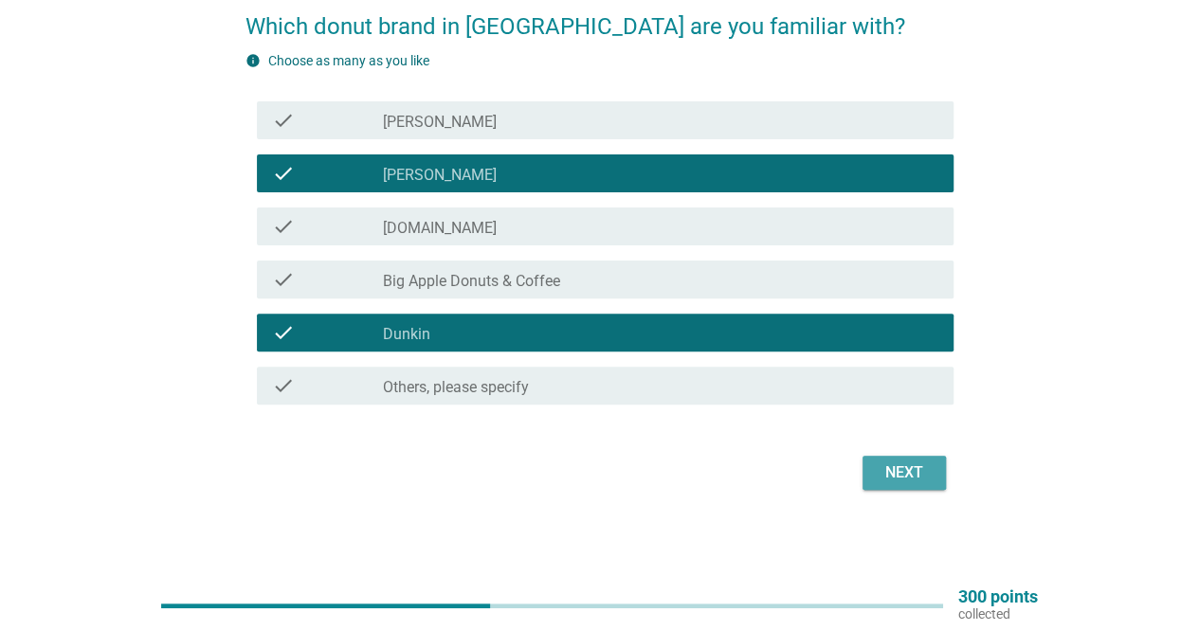
click at [940, 480] on button "Next" at bounding box center [904, 473] width 83 height 34
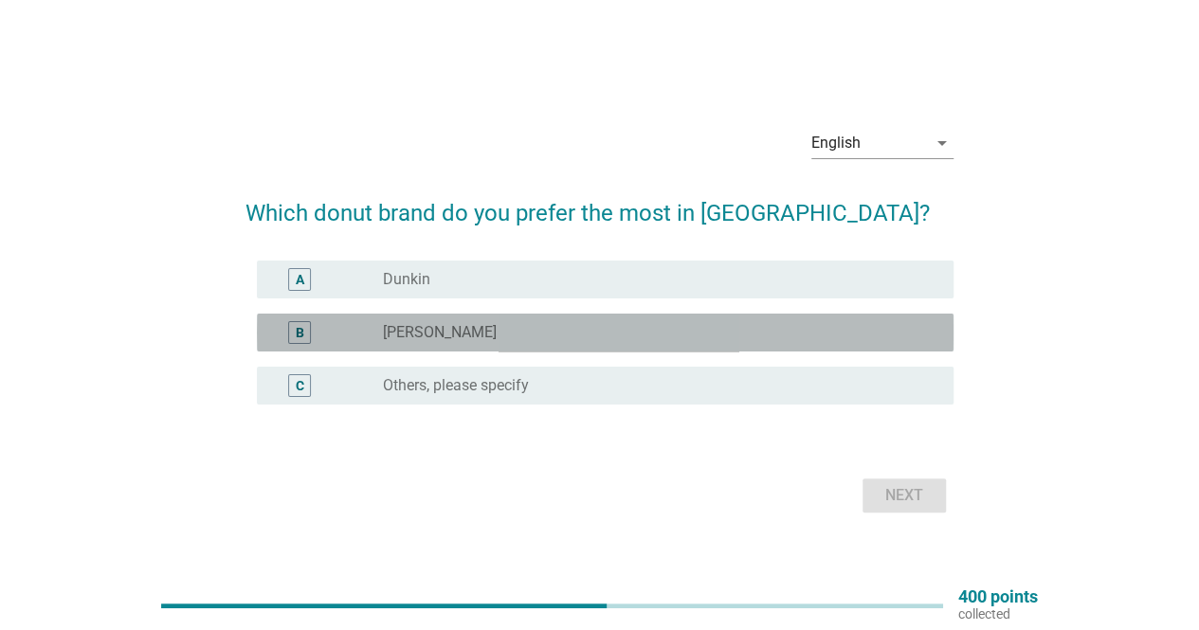
click at [533, 325] on div "radio_button_unchecked [PERSON_NAME]" at bounding box center [653, 332] width 540 height 19
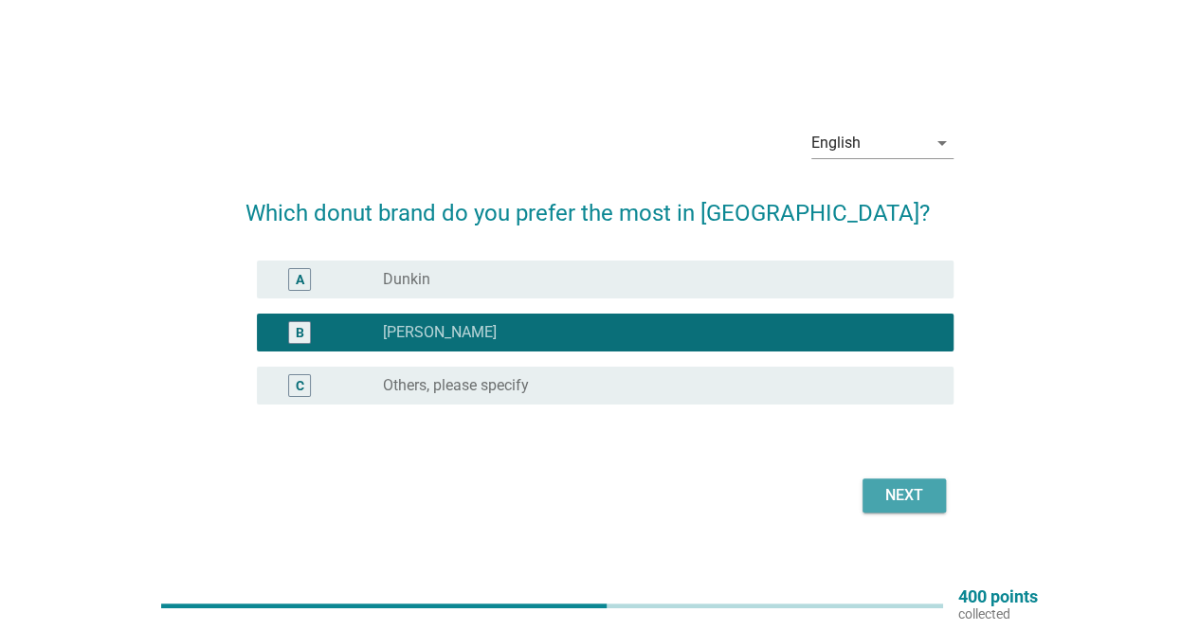
click at [883, 497] on div "Next" at bounding box center [904, 495] width 53 height 23
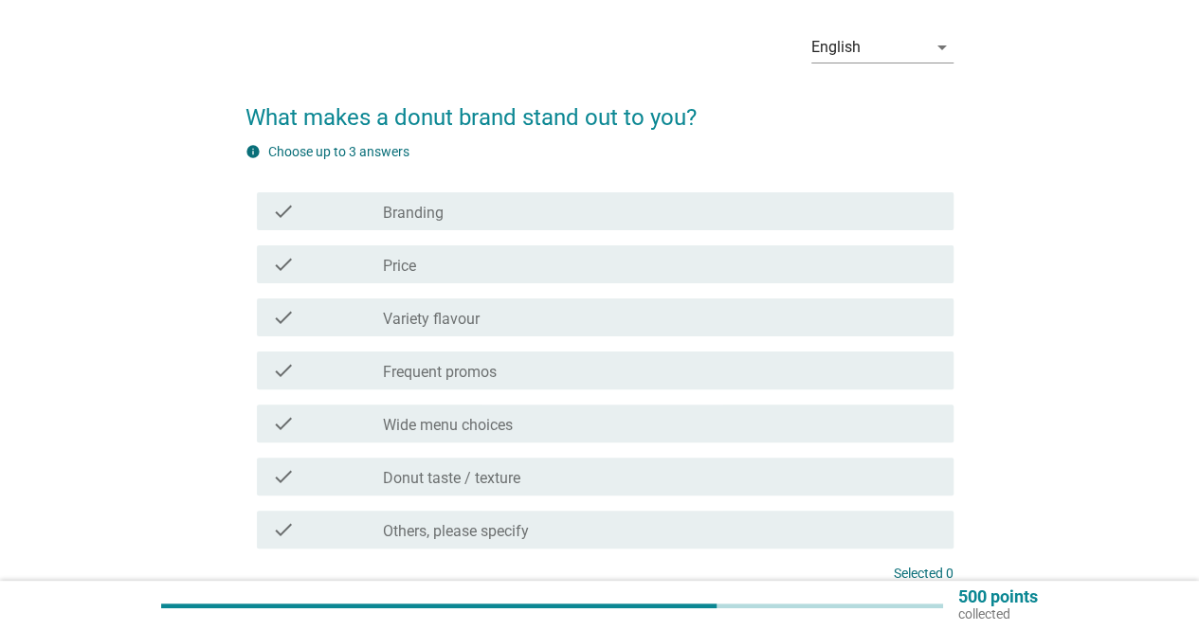
scroll to position [95, 0]
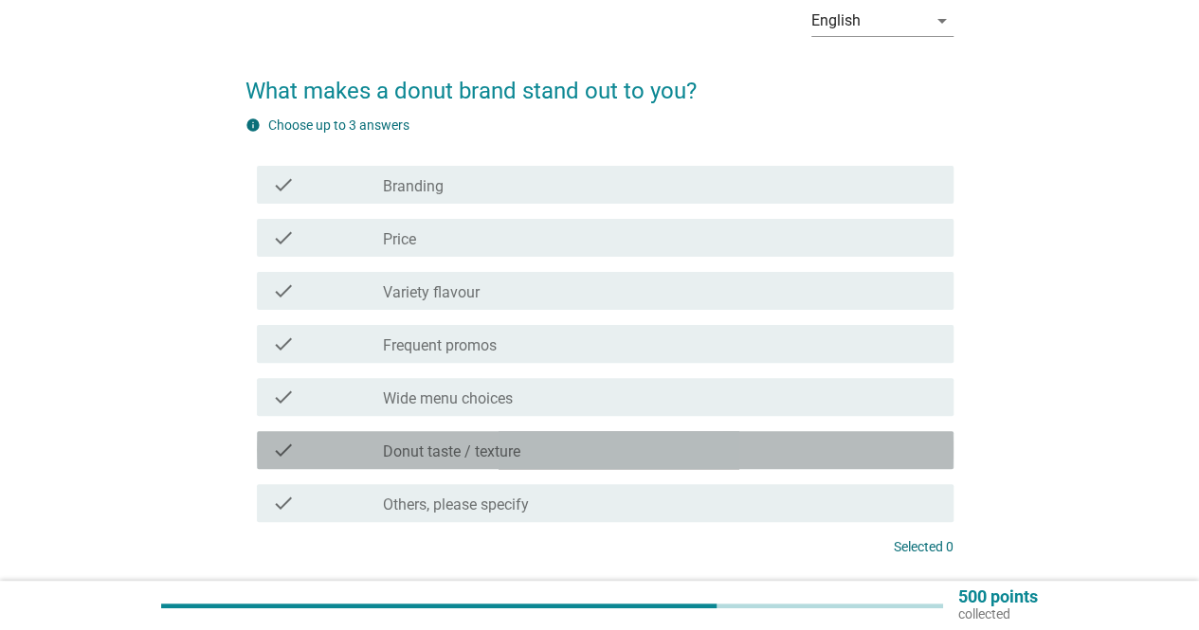
click at [503, 460] on label "Donut taste / texture" at bounding box center [451, 452] width 137 height 19
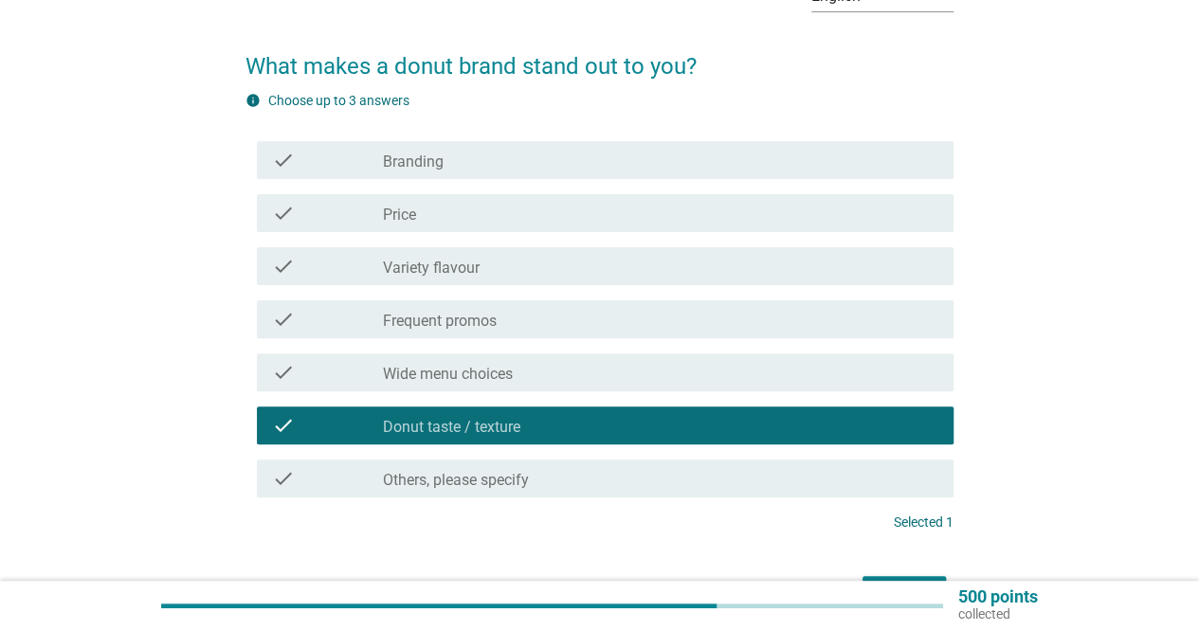
scroll to position [239, 0]
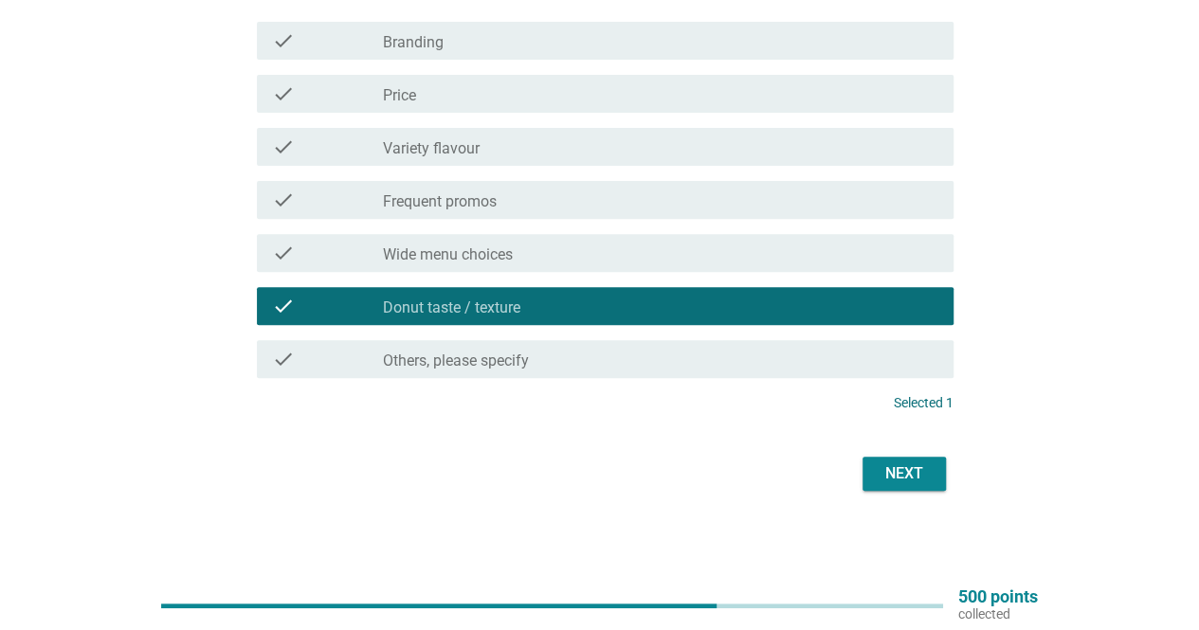
click at [913, 477] on div "Next" at bounding box center [904, 474] width 53 height 23
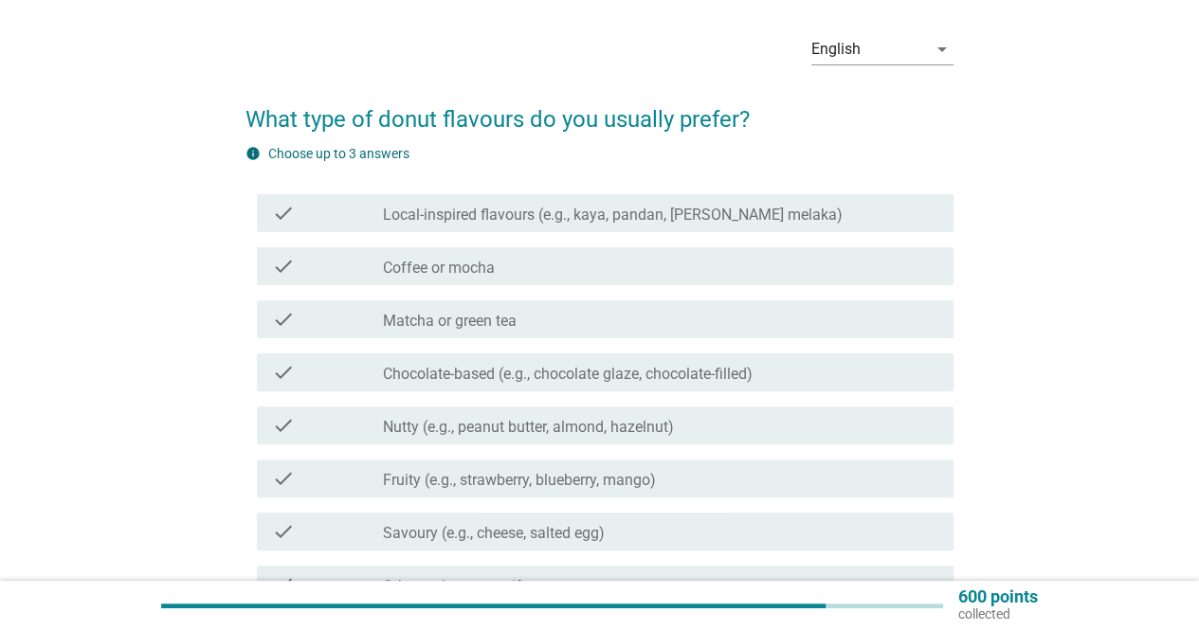
scroll to position [95, 0]
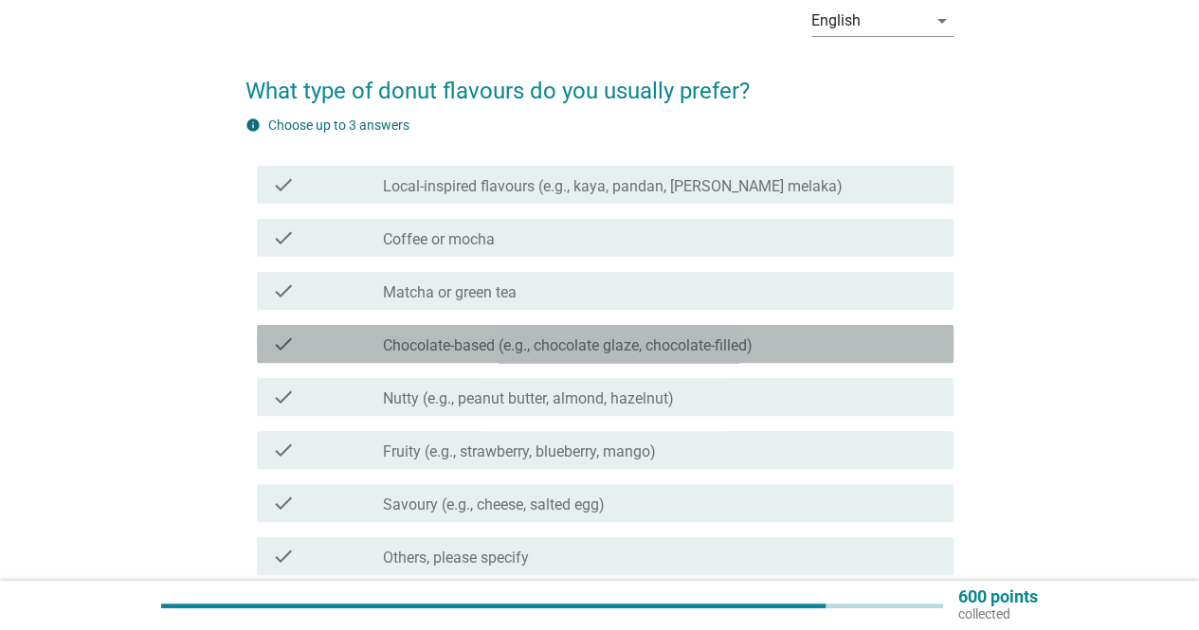
click at [590, 332] on div "check check_box_outline_blank Chocolate-based (e.g., chocolate glaze, chocolate…" at bounding box center [605, 344] width 697 height 38
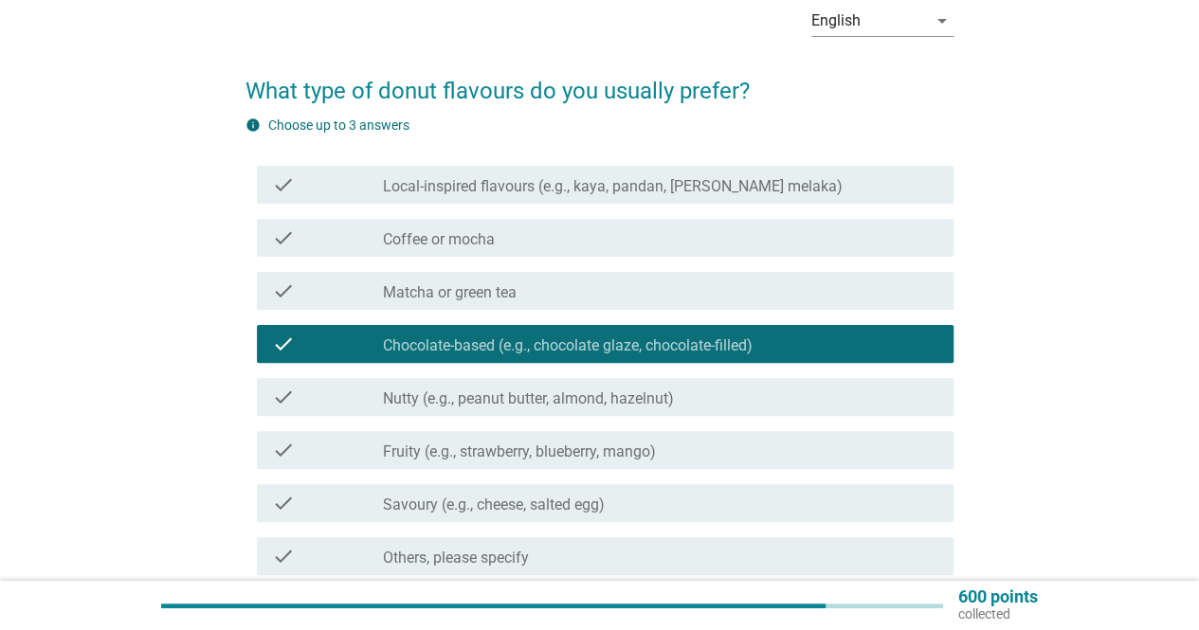
click at [641, 400] on label "Nutty (e.g., peanut butter, almond, hazelnut)" at bounding box center [528, 399] width 291 height 19
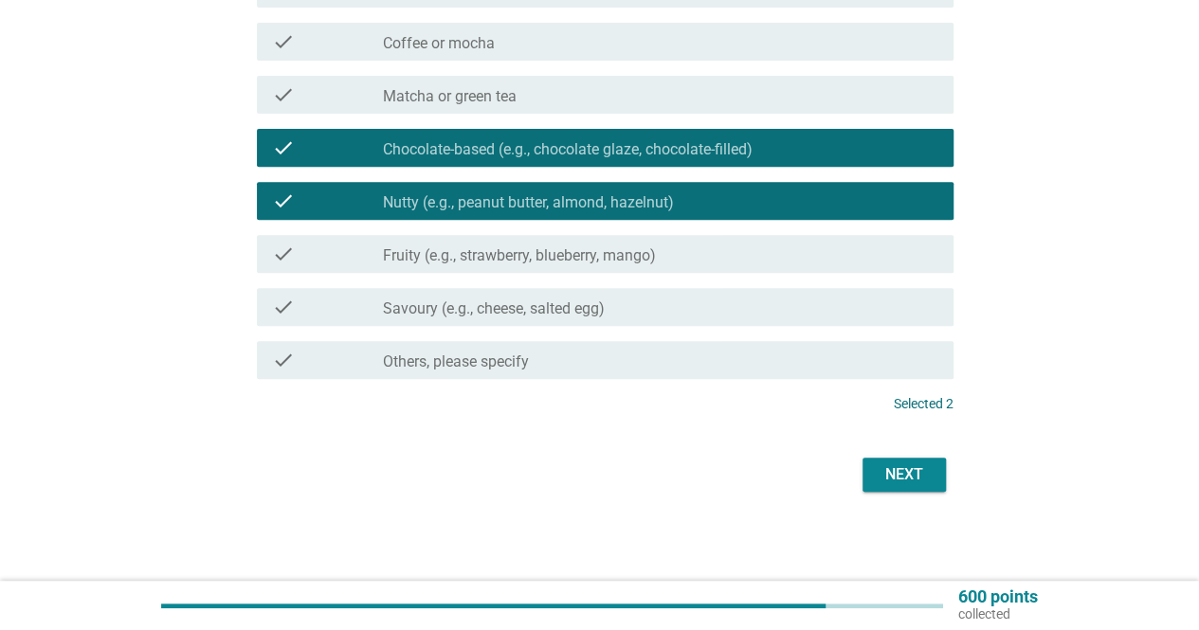
scroll to position [292, 0]
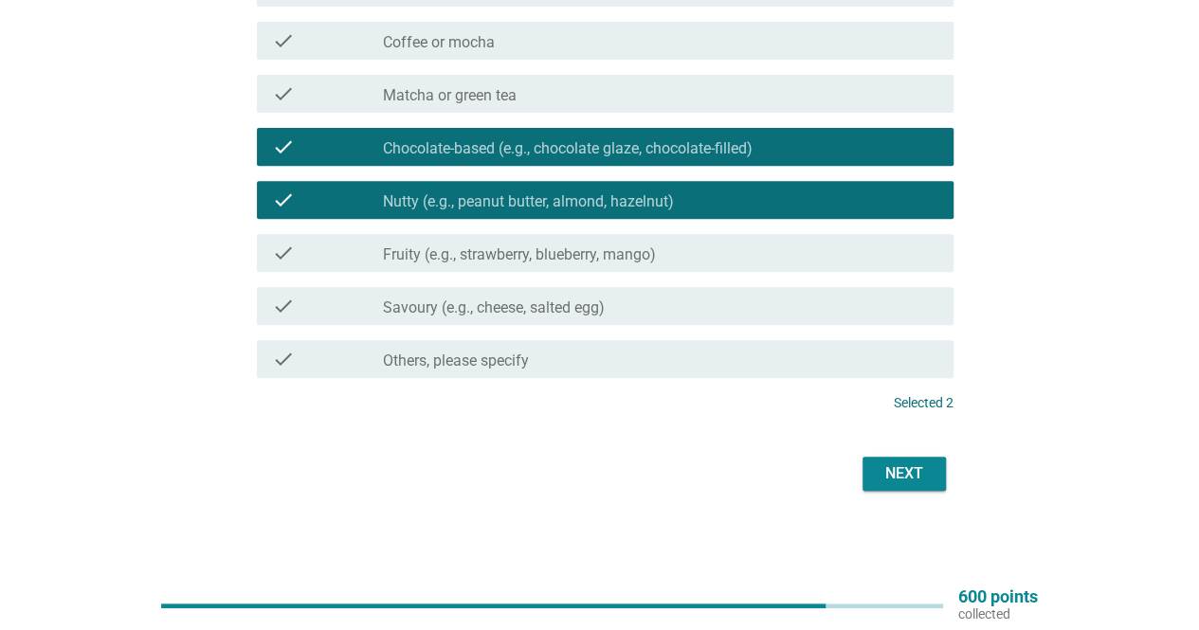
click at [578, 92] on div "check_box_outline_blank Matcha or green tea" at bounding box center [661, 93] width 556 height 23
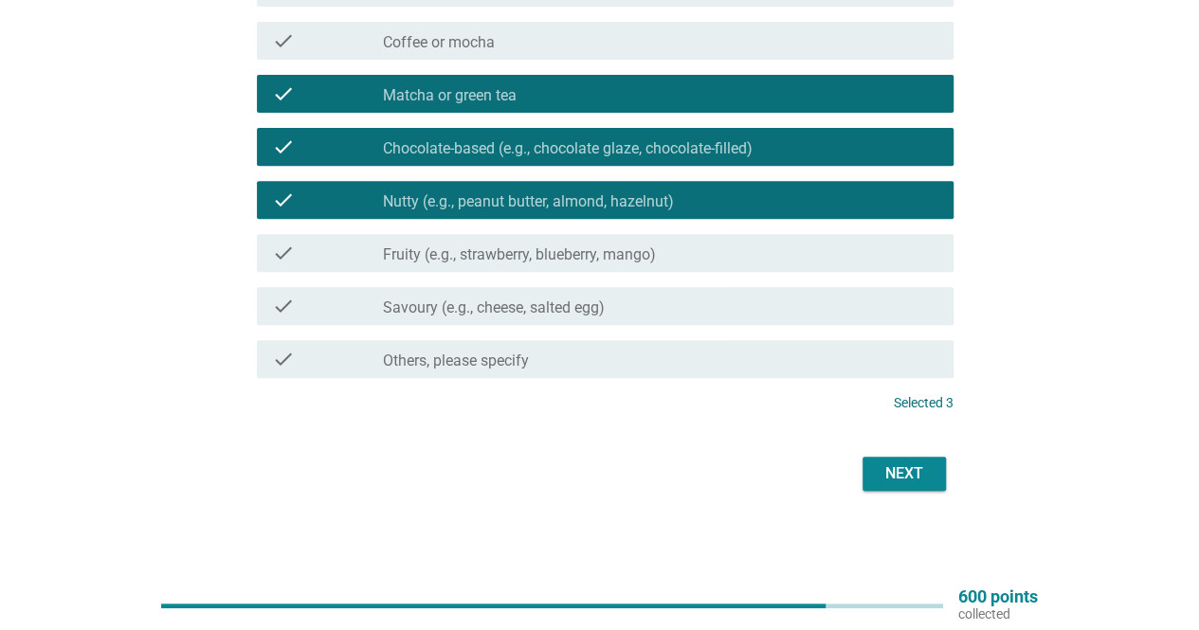
click at [900, 475] on div "Next" at bounding box center [904, 474] width 53 height 23
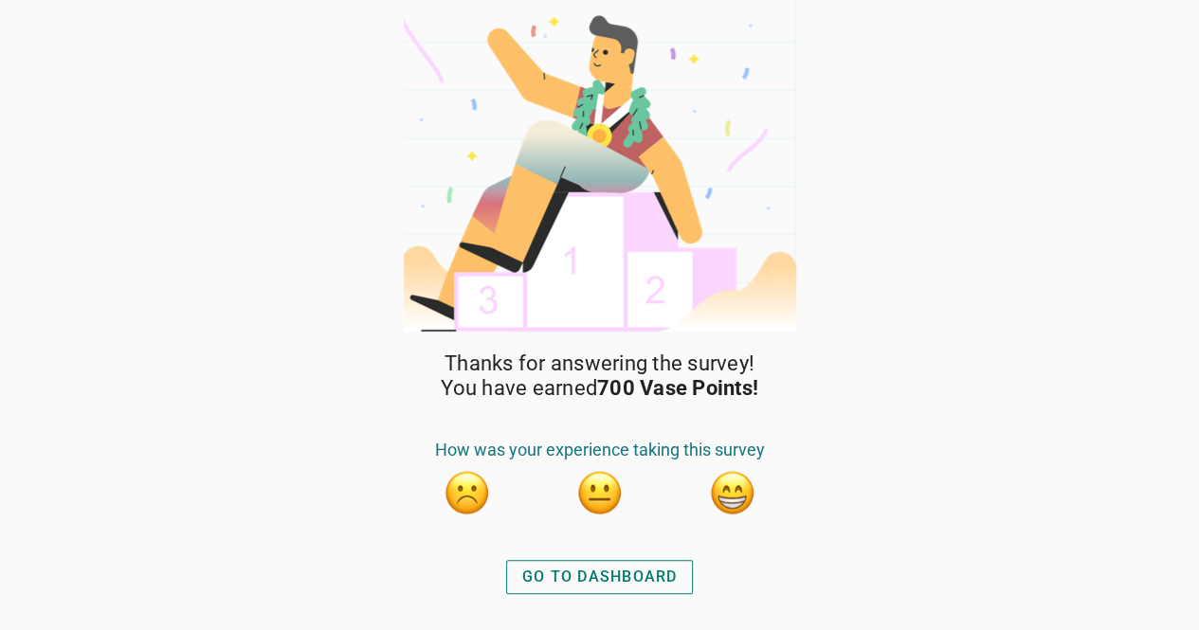
click at [622, 583] on div "GO TO DASHBOARD" at bounding box center [599, 577] width 155 height 23
